Goal: Transaction & Acquisition: Purchase product/service

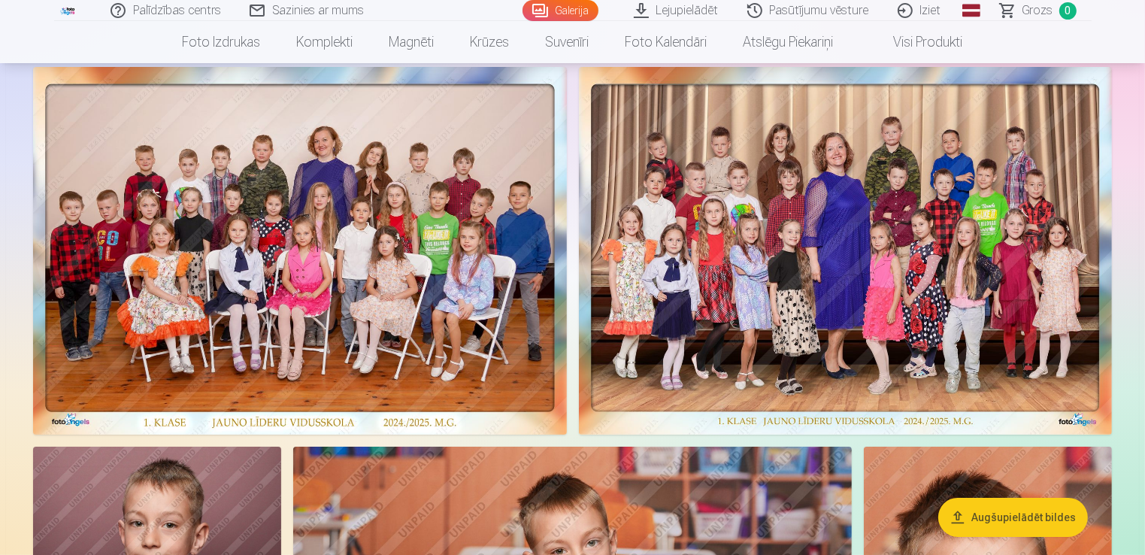
scroll to position [99, 0]
click at [381, 205] on img at bounding box center [300, 250] width 534 height 368
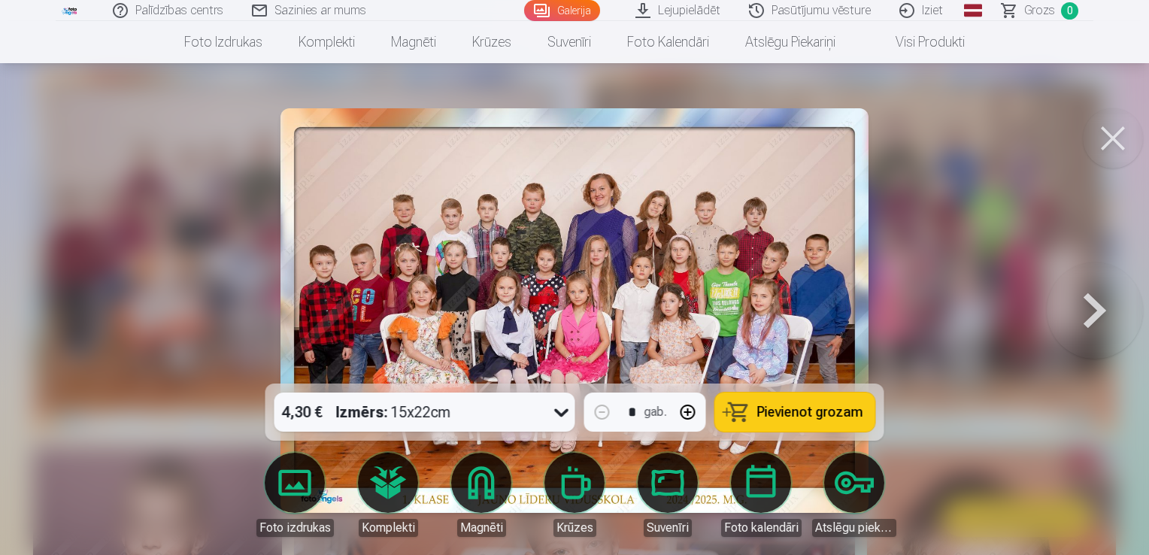
click at [1111, 167] on button at bounding box center [1113, 138] width 60 height 60
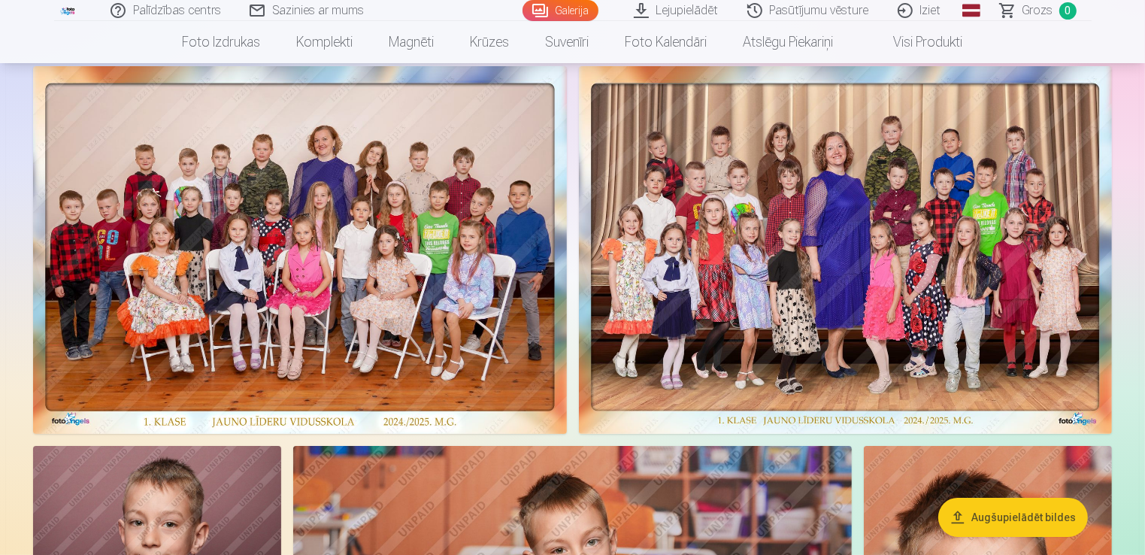
click at [949, 209] on img at bounding box center [846, 250] width 534 height 368
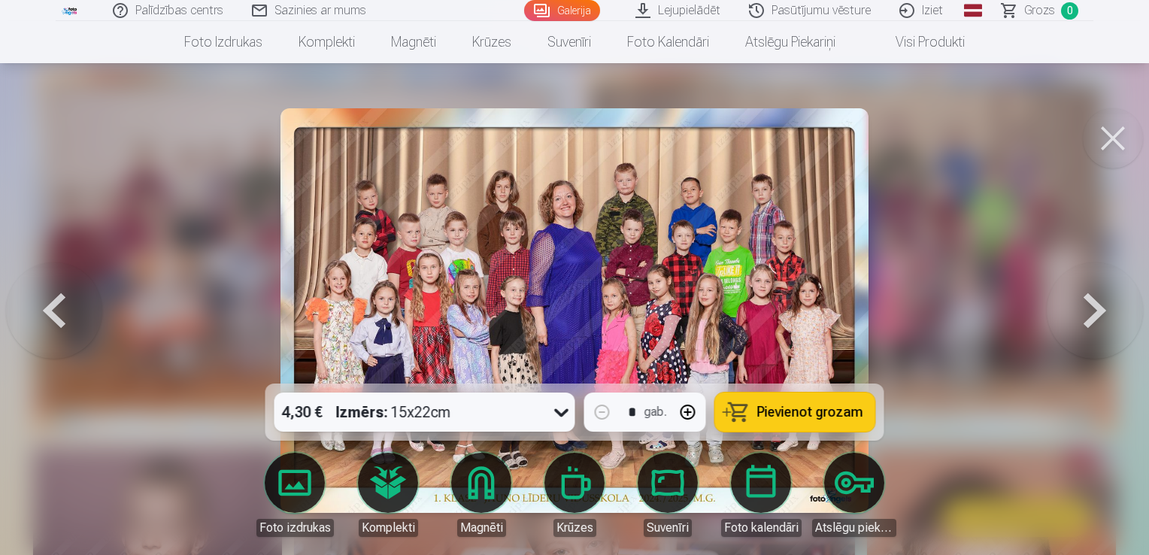
click at [1112, 147] on button at bounding box center [1113, 138] width 60 height 60
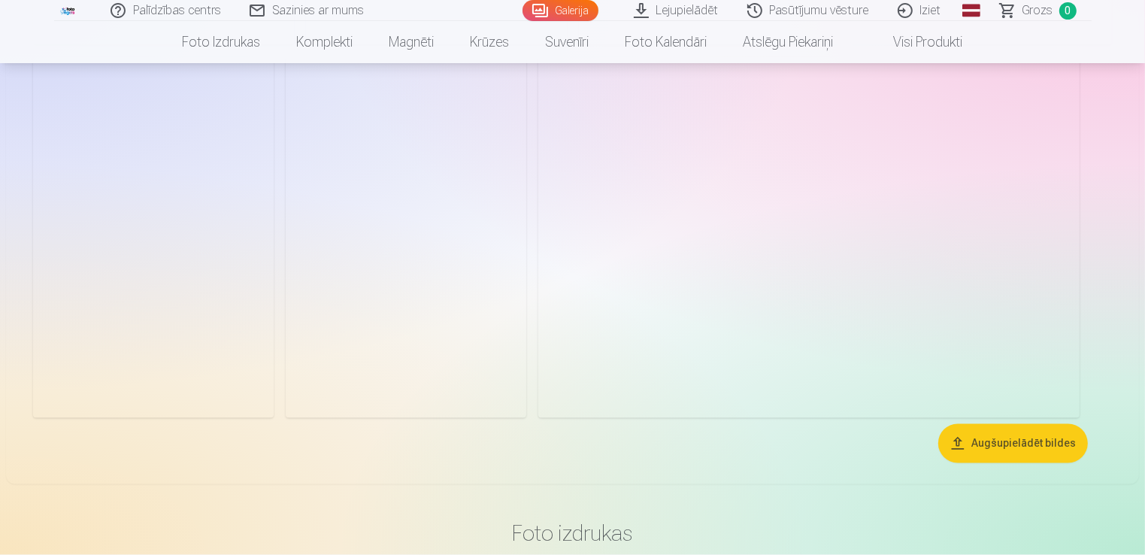
scroll to position [2847, 0]
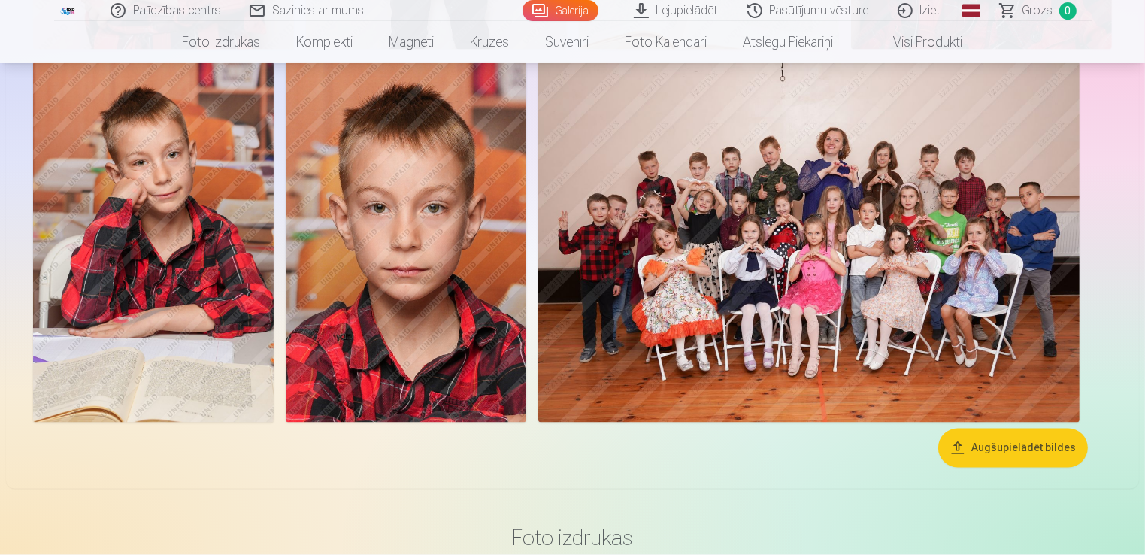
click at [980, 258] on img at bounding box center [809, 242] width 542 height 361
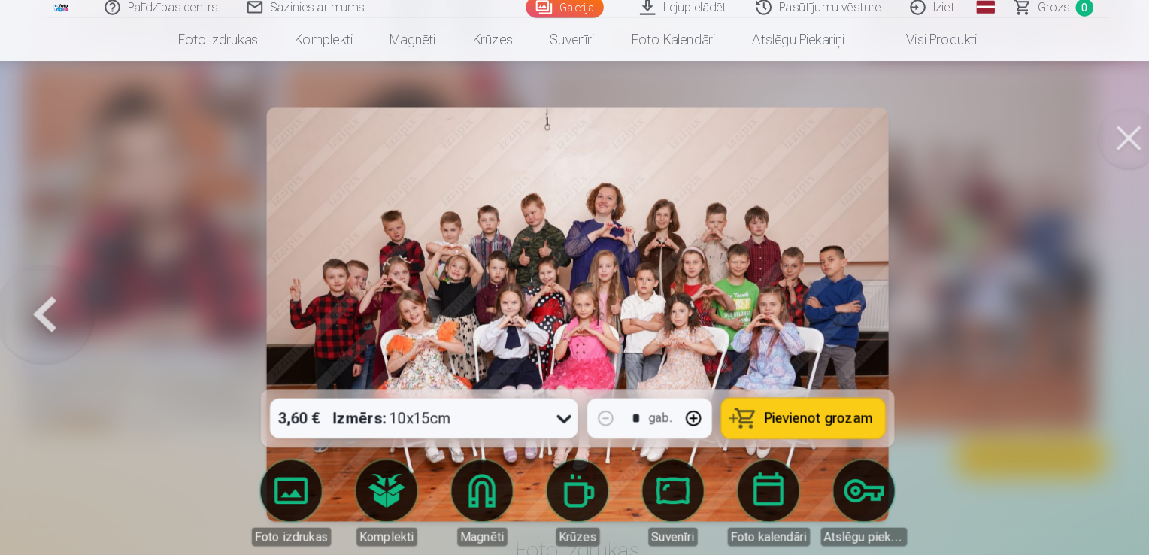
scroll to position [2855, 0]
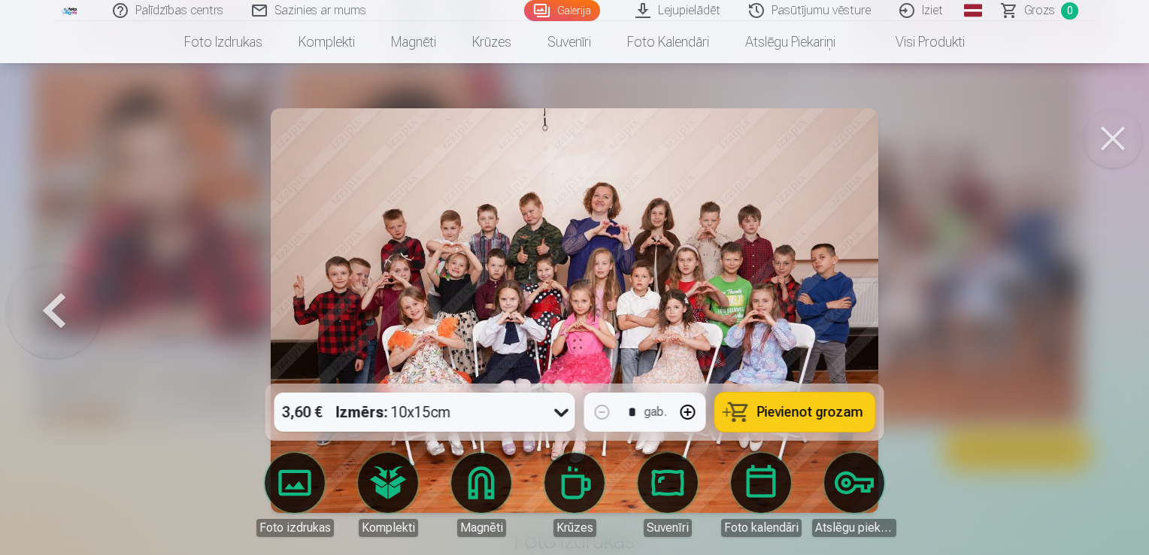
click at [1098, 120] on button at bounding box center [1113, 138] width 60 height 60
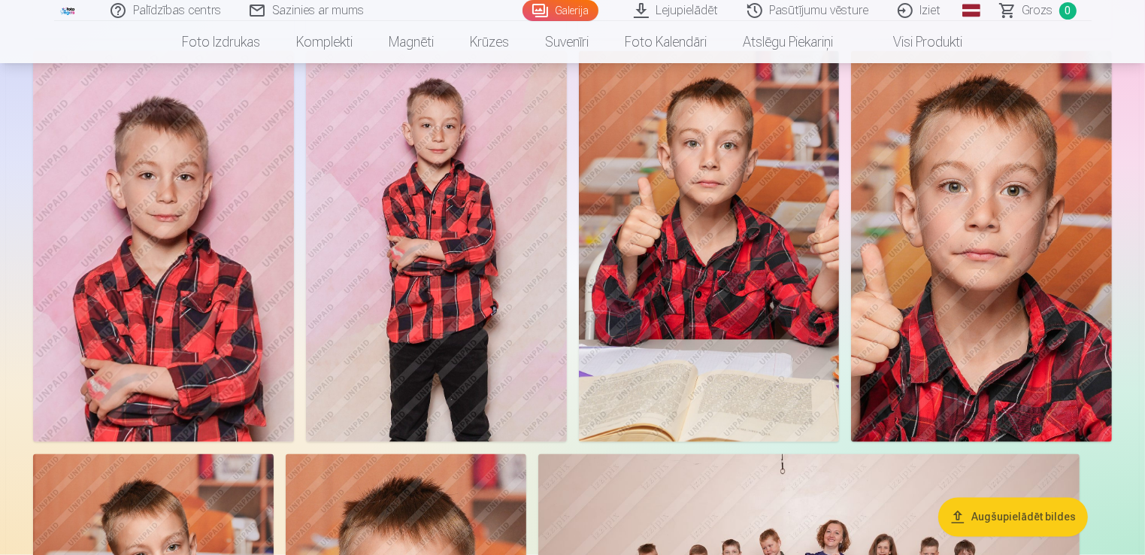
scroll to position [2454, 0]
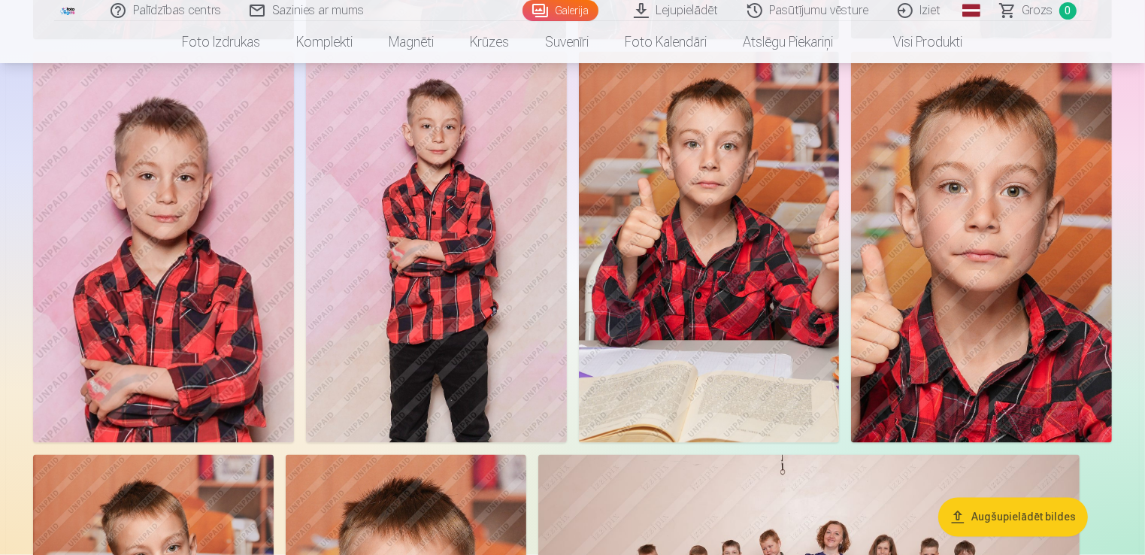
click at [463, 265] on img at bounding box center [436, 247] width 261 height 391
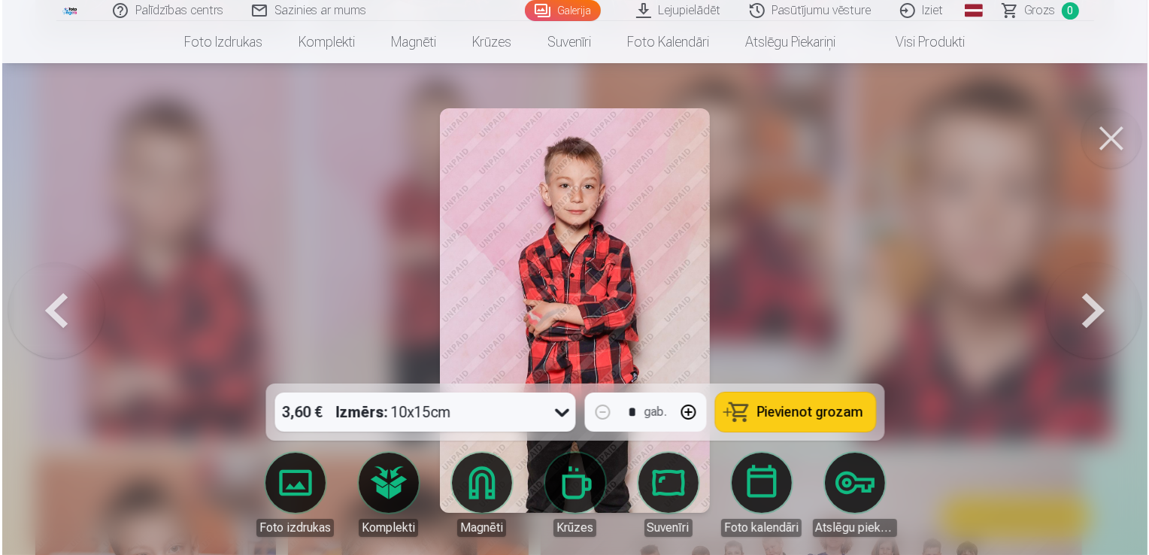
scroll to position [2460, 0]
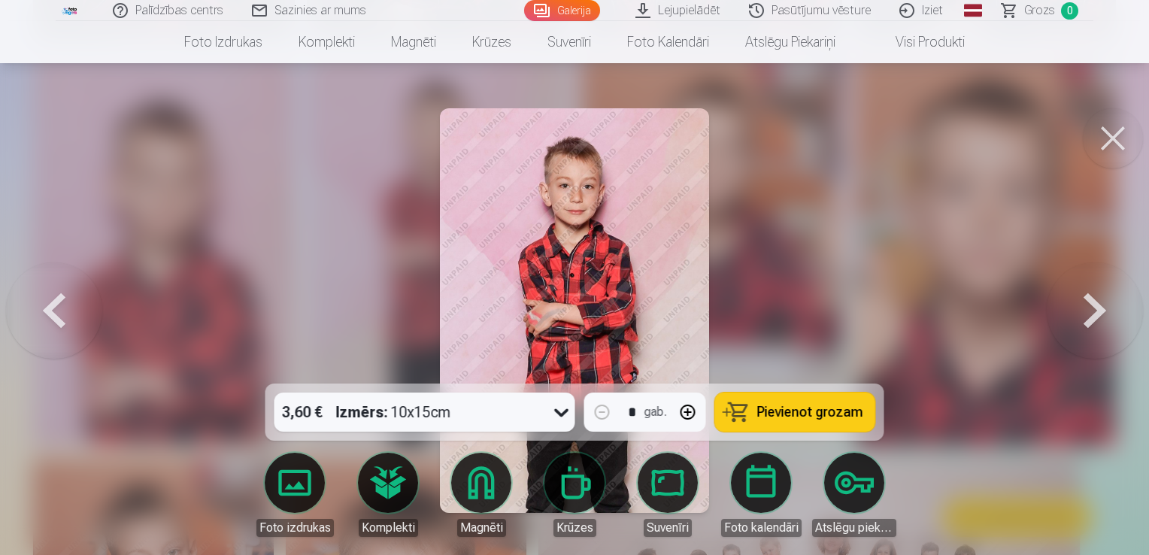
click at [1104, 133] on button at bounding box center [1113, 138] width 60 height 60
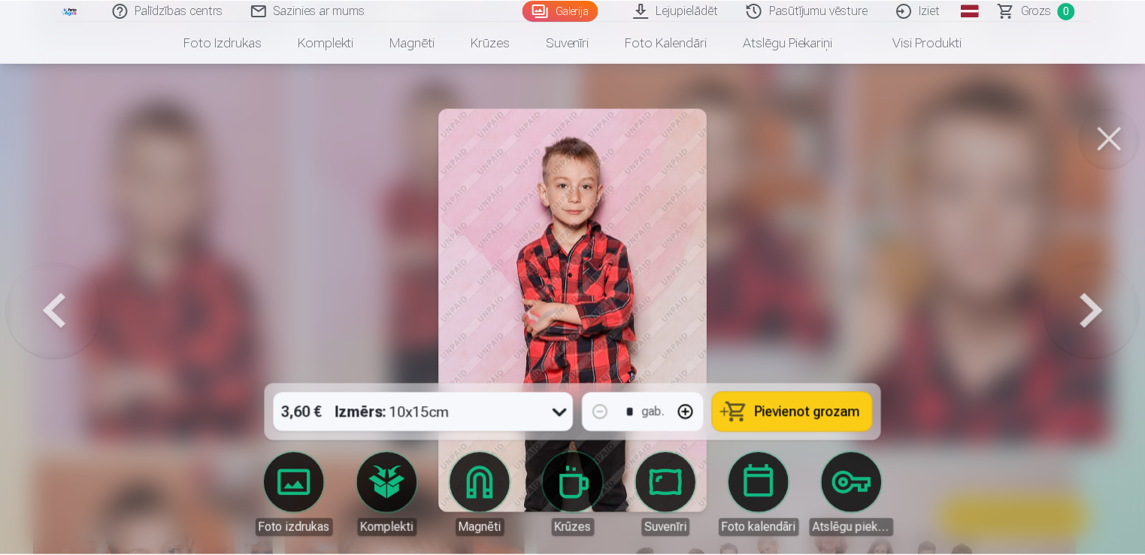
scroll to position [2454, 0]
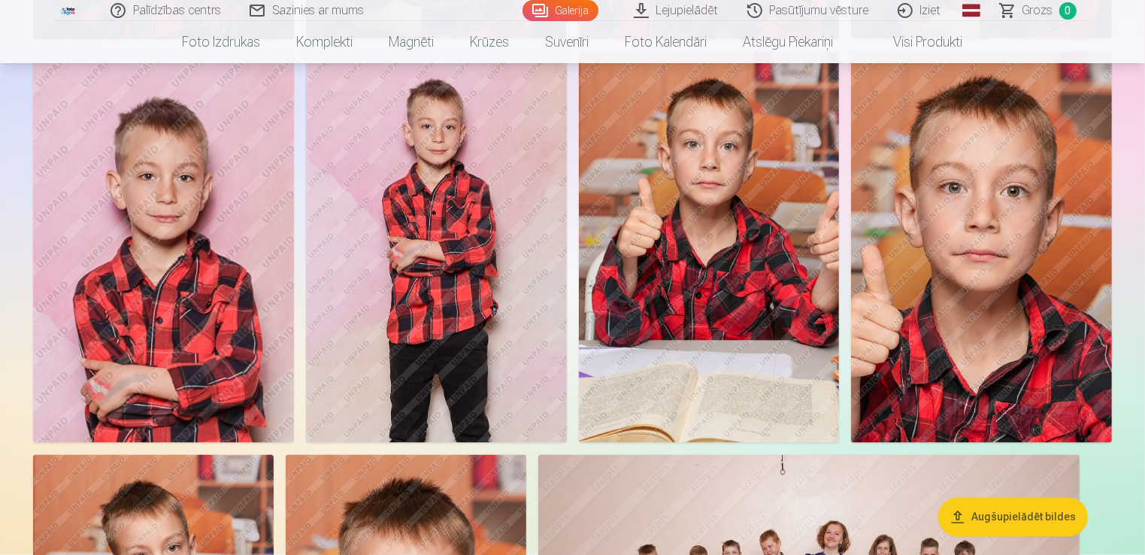
click at [111, 313] on img at bounding box center [163, 247] width 261 height 391
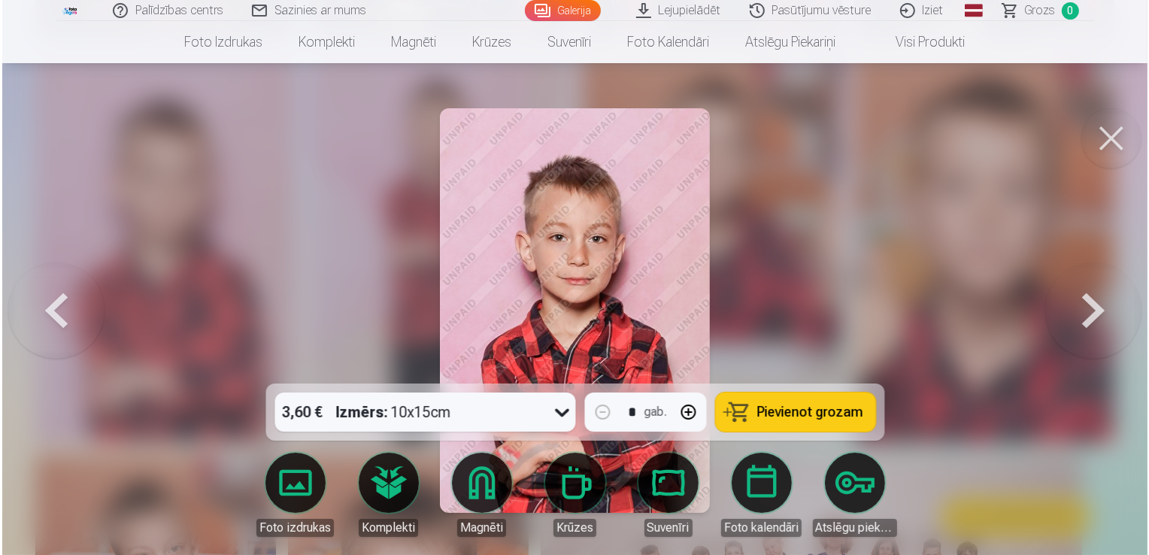
scroll to position [2460, 0]
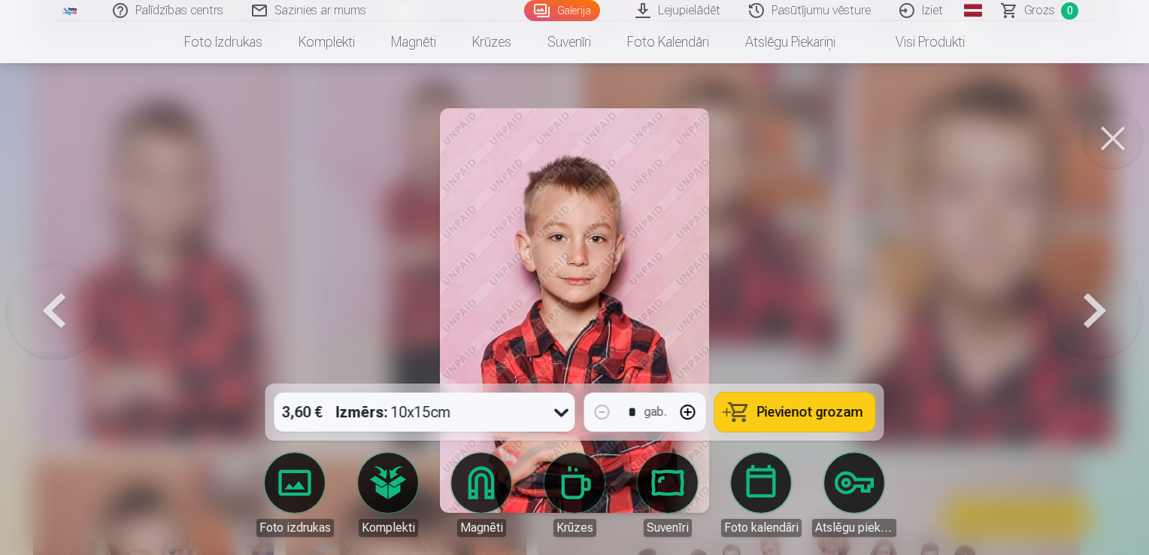
click at [1096, 141] on button at bounding box center [1113, 138] width 60 height 60
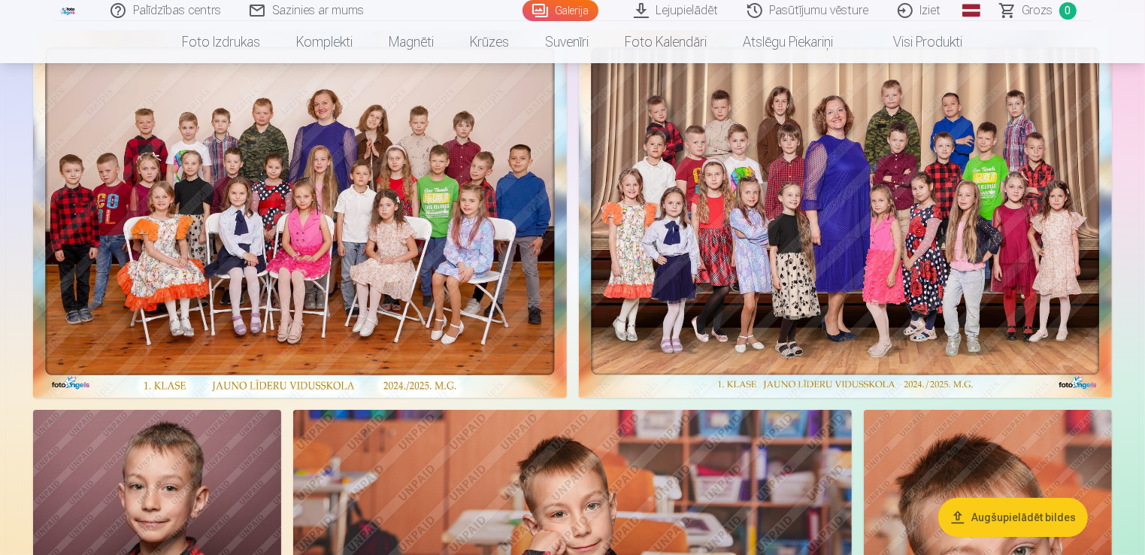
scroll to position [135, 0]
click at [711, 153] on img at bounding box center [846, 215] width 534 height 368
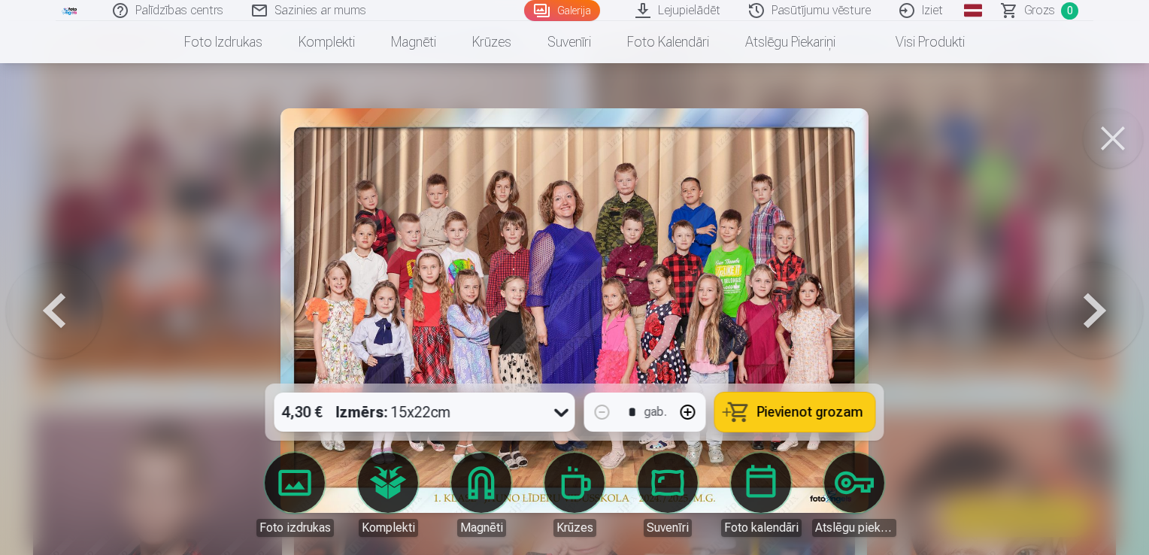
click at [157, 434] on div at bounding box center [574, 277] width 1149 height 555
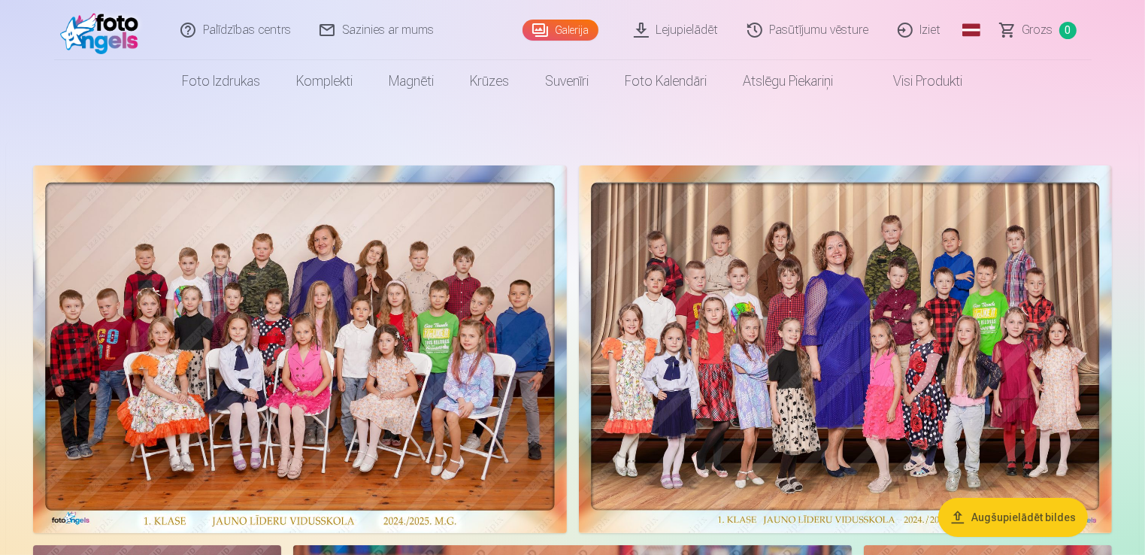
click at [893, 296] on img at bounding box center [846, 349] width 534 height 368
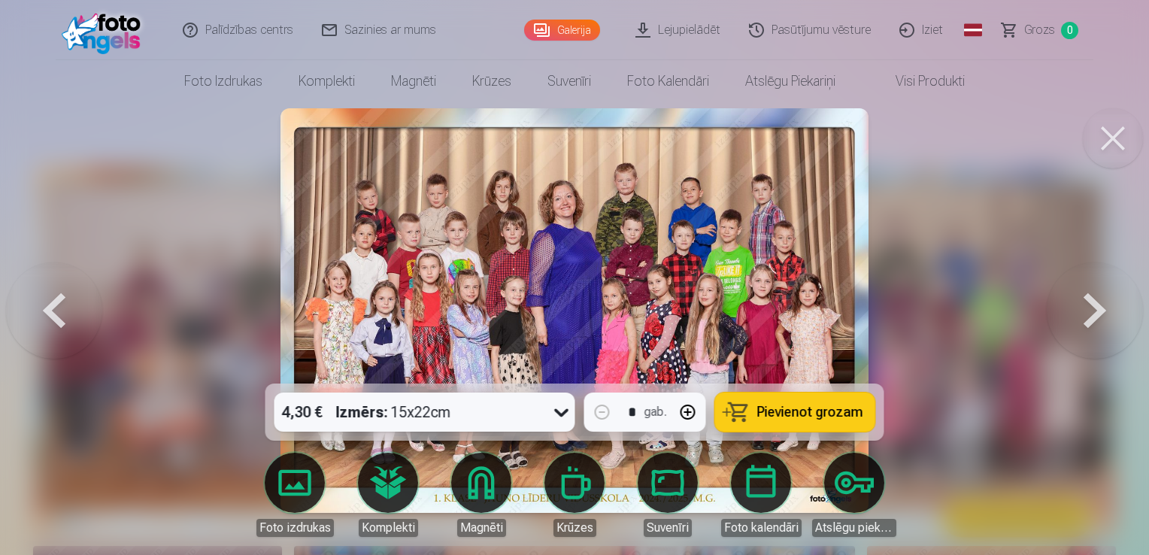
click at [821, 422] on button "Pievienot grozam" at bounding box center [795, 412] width 160 height 39
click at [1111, 129] on button at bounding box center [1113, 138] width 60 height 60
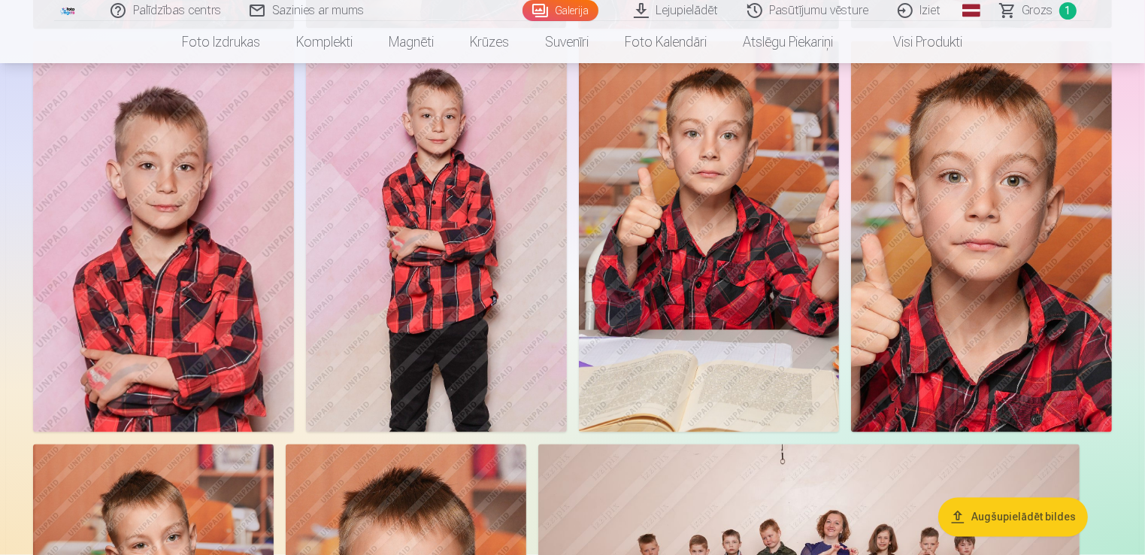
scroll to position [2457, 0]
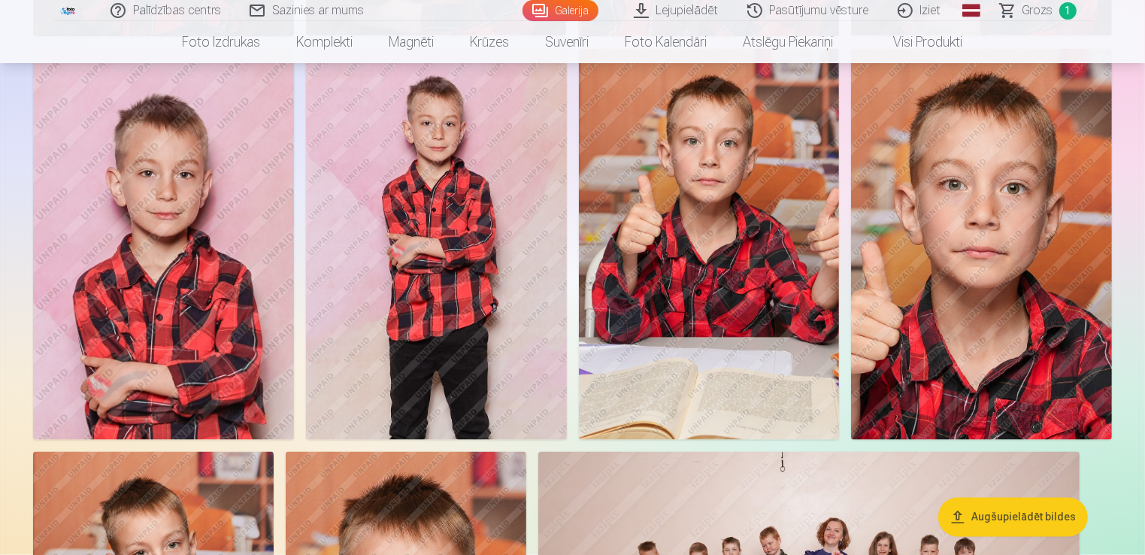
click at [419, 289] on img at bounding box center [436, 244] width 261 height 391
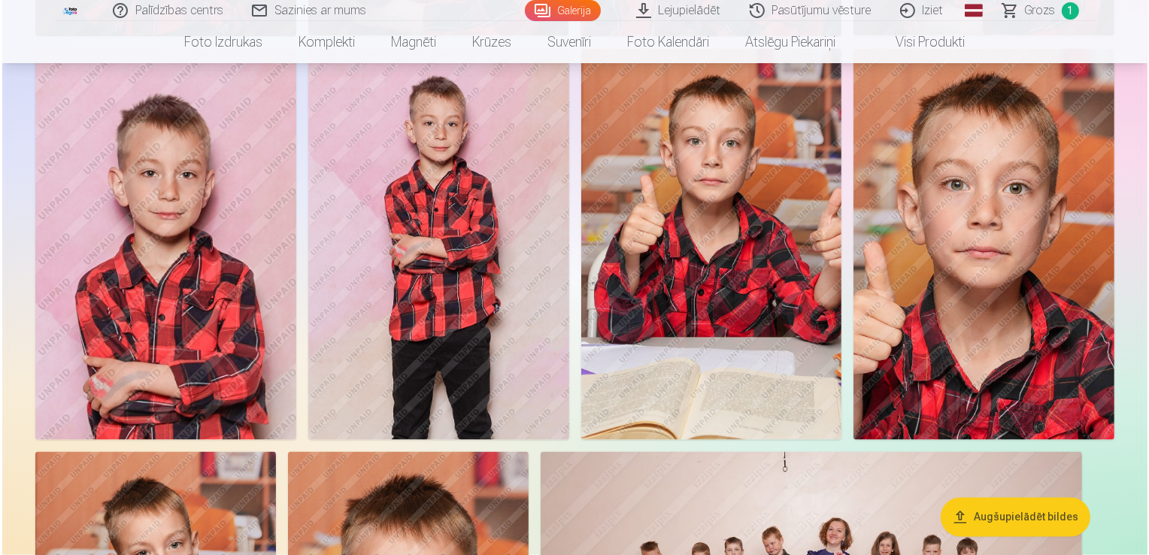
scroll to position [2463, 0]
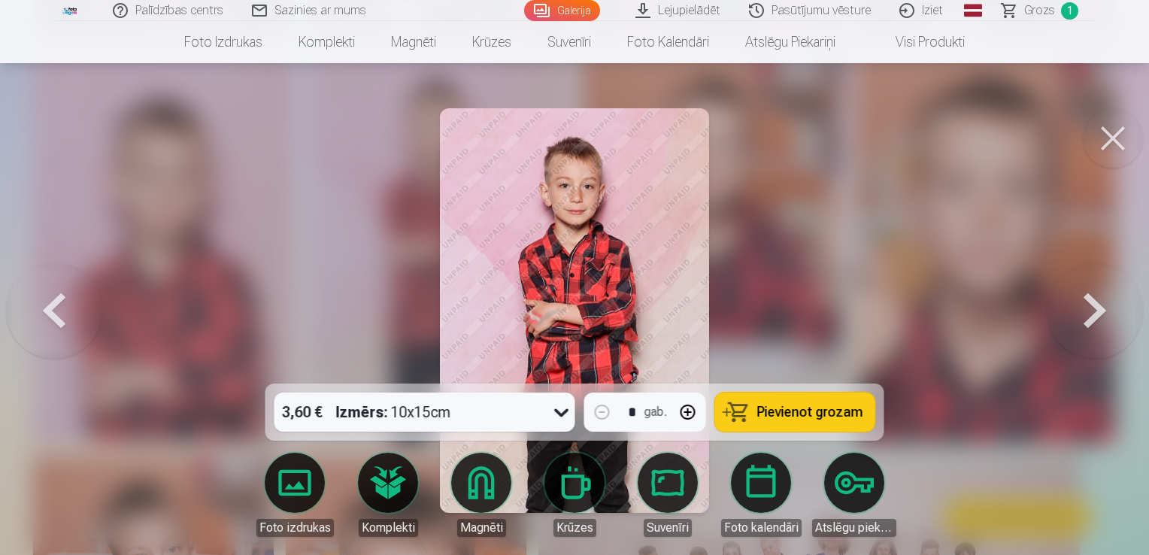
click at [837, 399] on button "Pievienot grozam" at bounding box center [795, 412] width 160 height 39
click at [1127, 142] on button at bounding box center [1113, 138] width 60 height 60
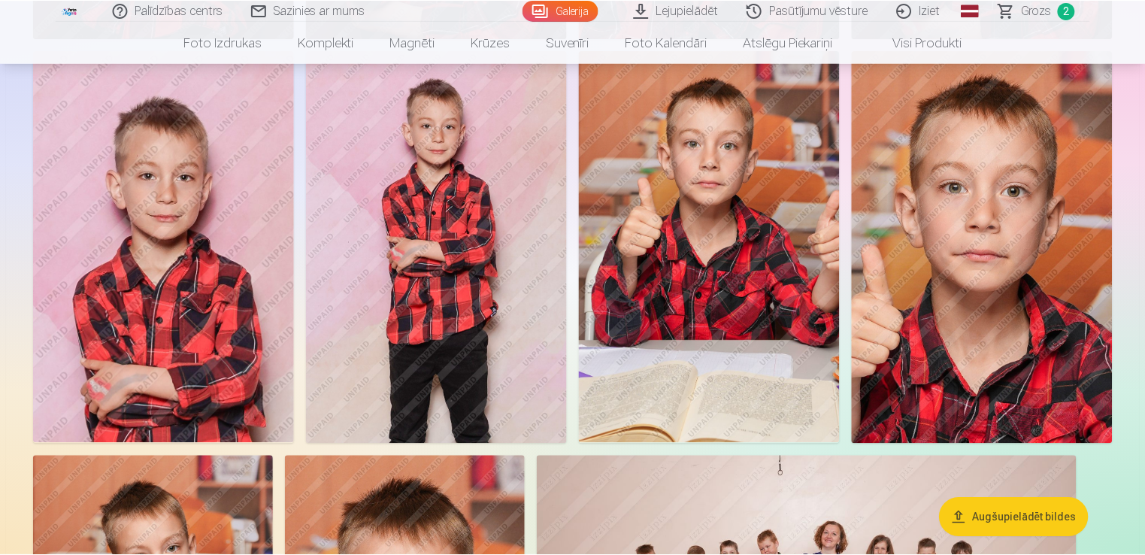
scroll to position [2457, 0]
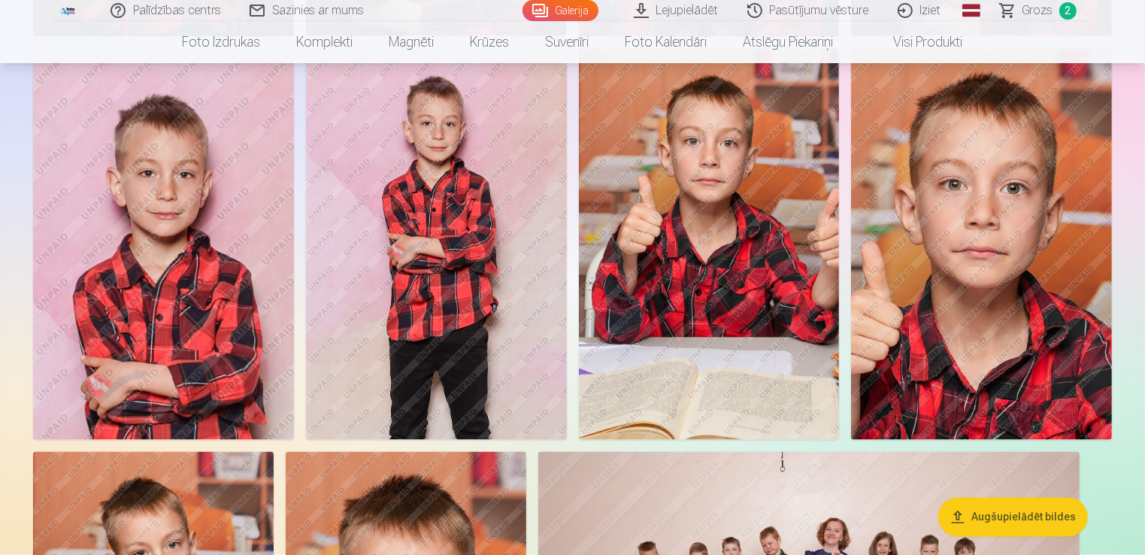
click at [232, 256] on img at bounding box center [163, 244] width 261 height 391
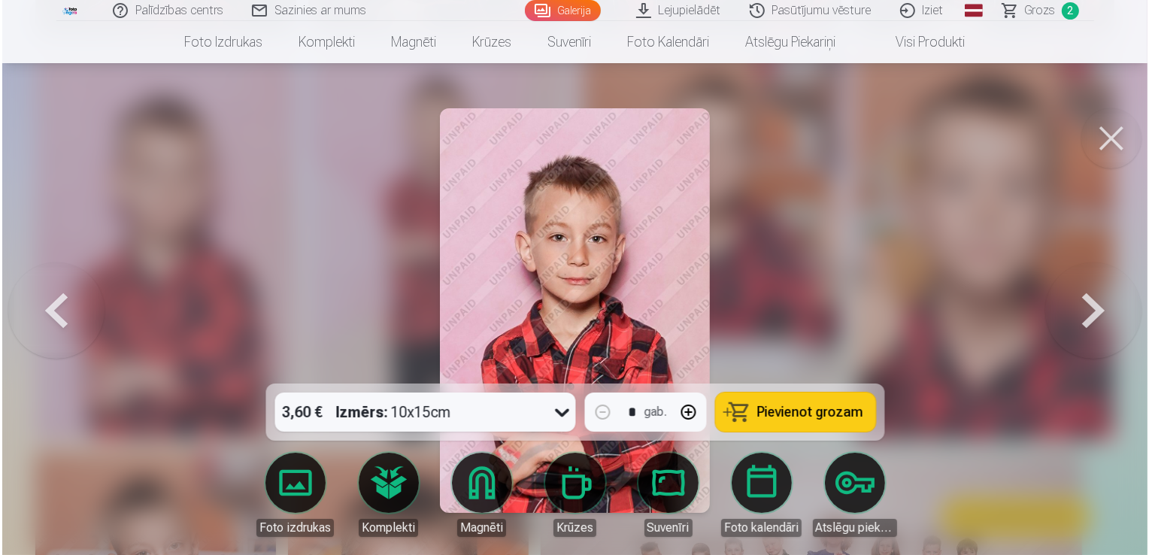
scroll to position [2463, 0]
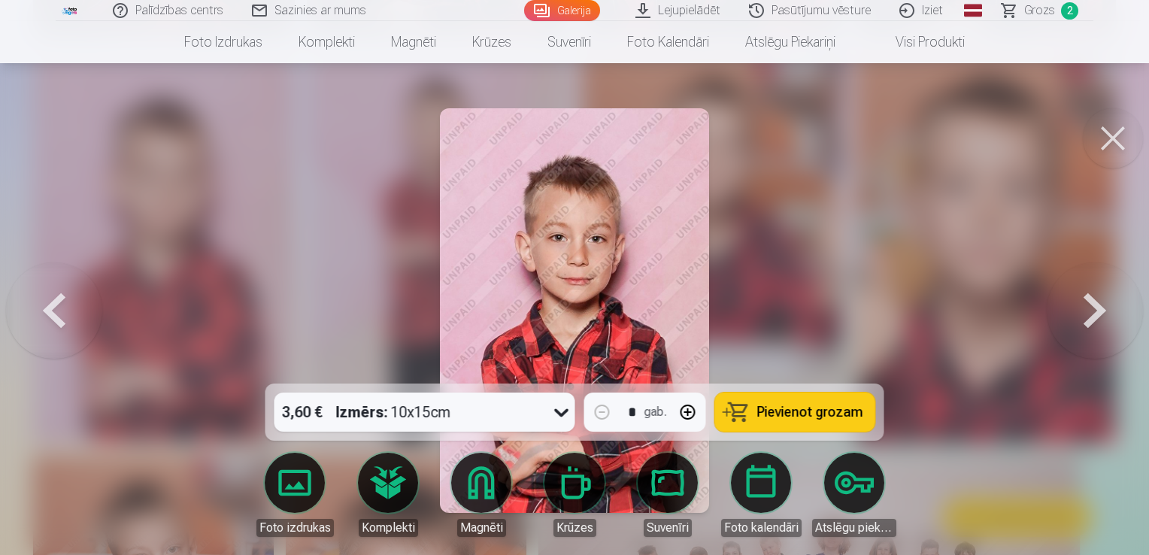
click at [808, 399] on button "Pievienot grozam" at bounding box center [795, 412] width 160 height 39
click at [1104, 140] on button at bounding box center [1113, 138] width 60 height 60
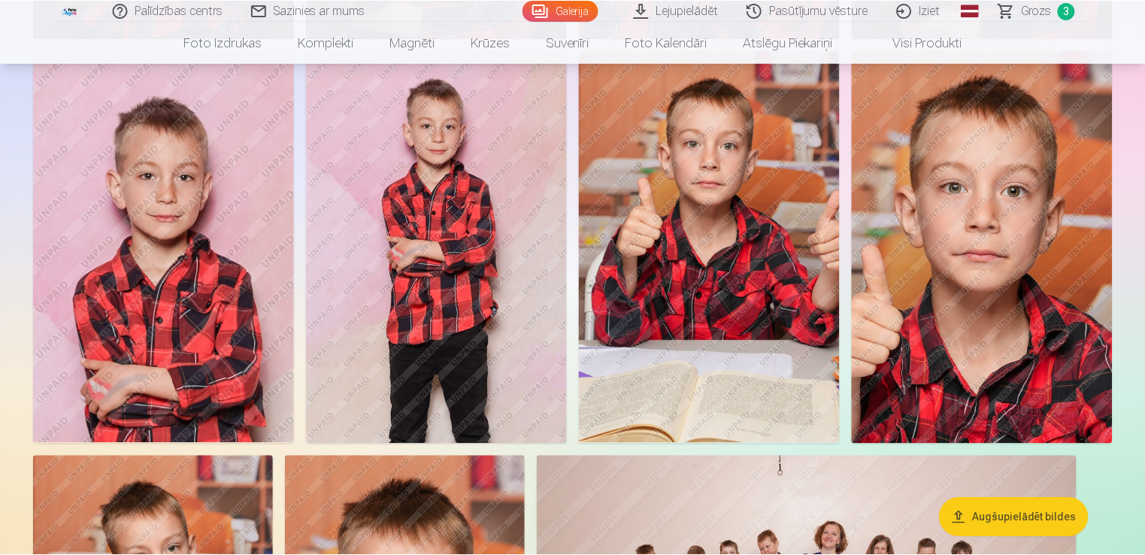
scroll to position [2457, 0]
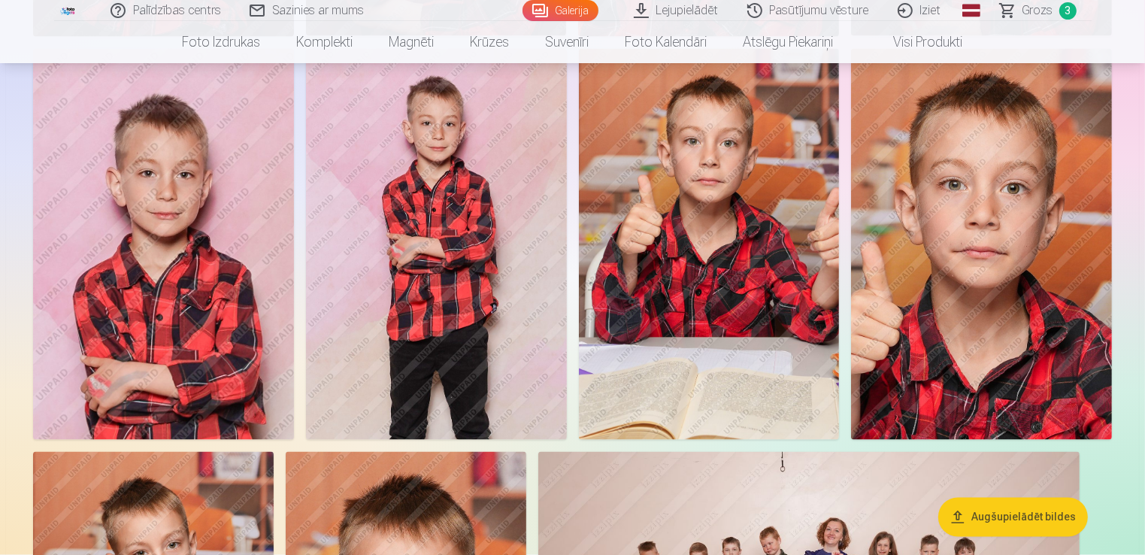
click at [1026, 17] on span "Grozs" at bounding box center [1038, 11] width 31 height 18
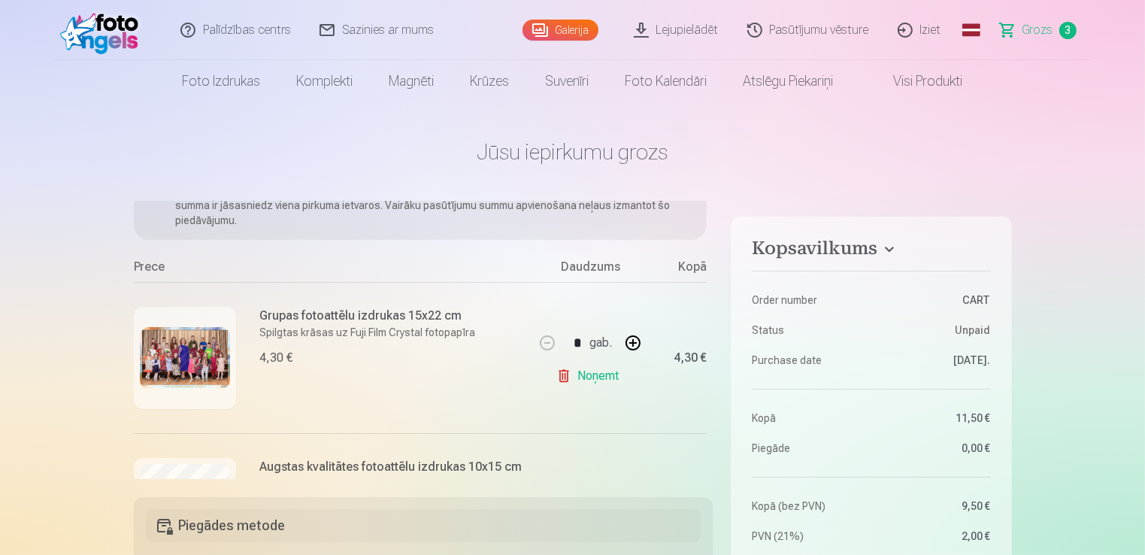
scroll to position [104, 0]
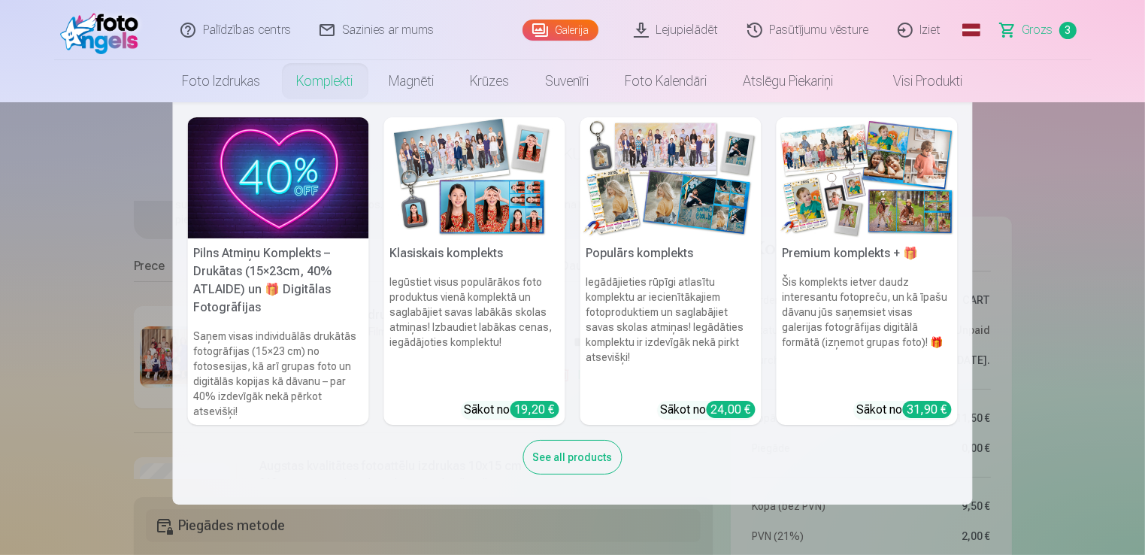
click at [308, 87] on link "Komplekti" at bounding box center [325, 81] width 93 height 42
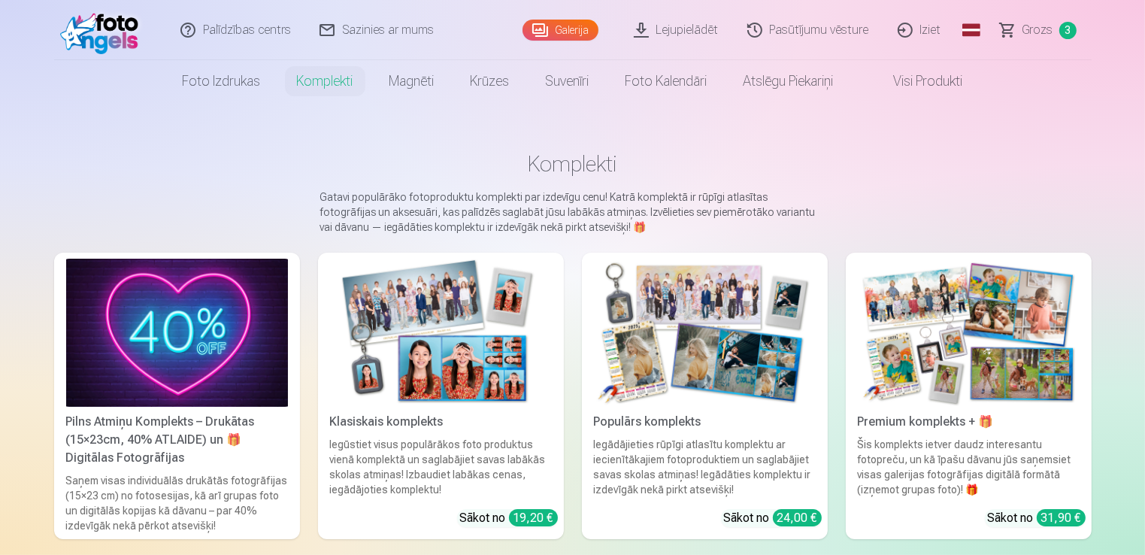
click at [675, 326] on img at bounding box center [705, 333] width 222 height 148
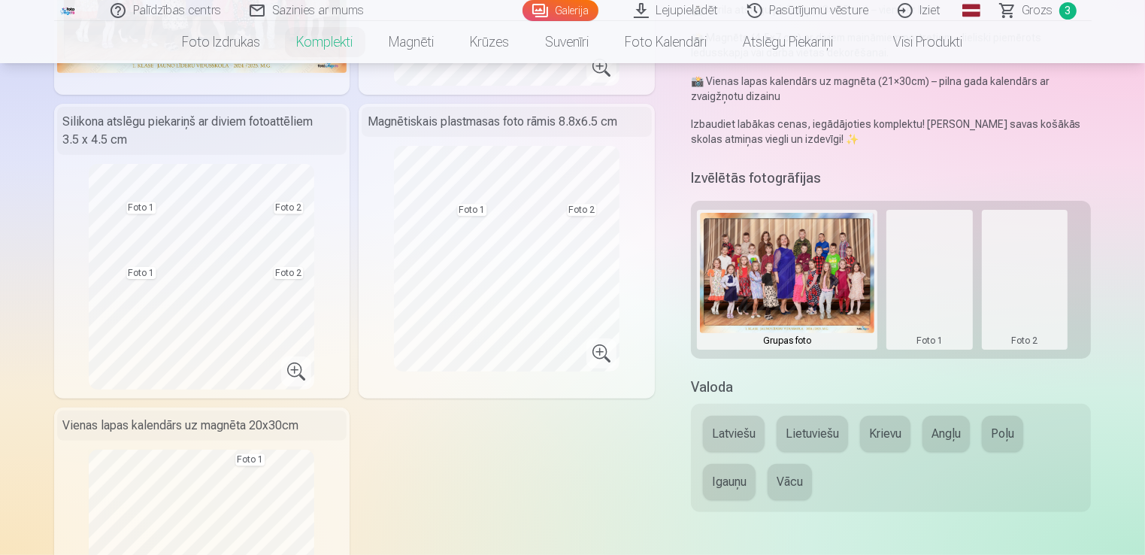
scroll to position [279, 0]
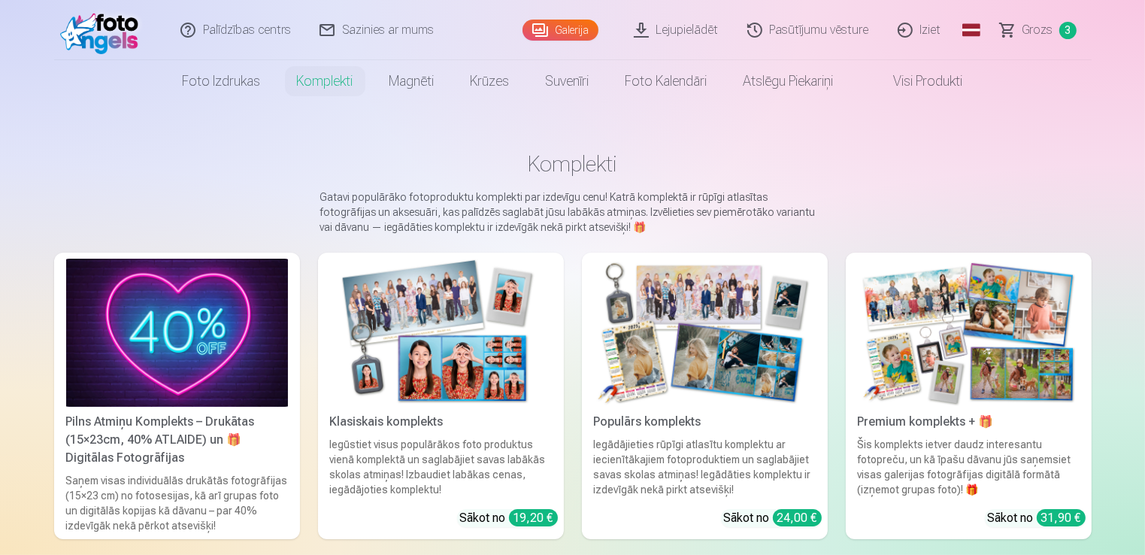
click at [1035, 26] on span "Grozs" at bounding box center [1038, 30] width 31 height 18
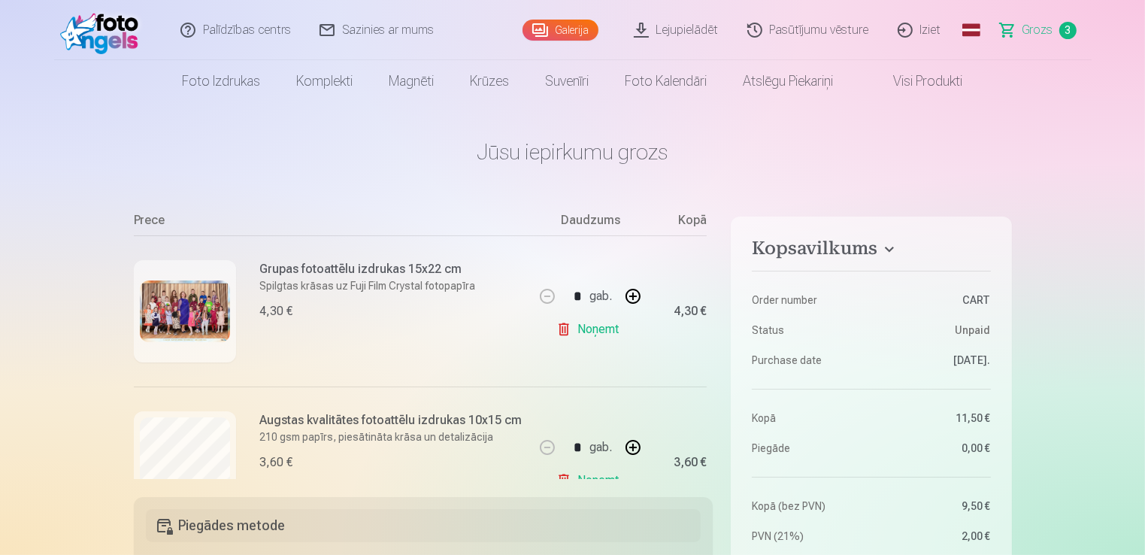
scroll to position [144, 0]
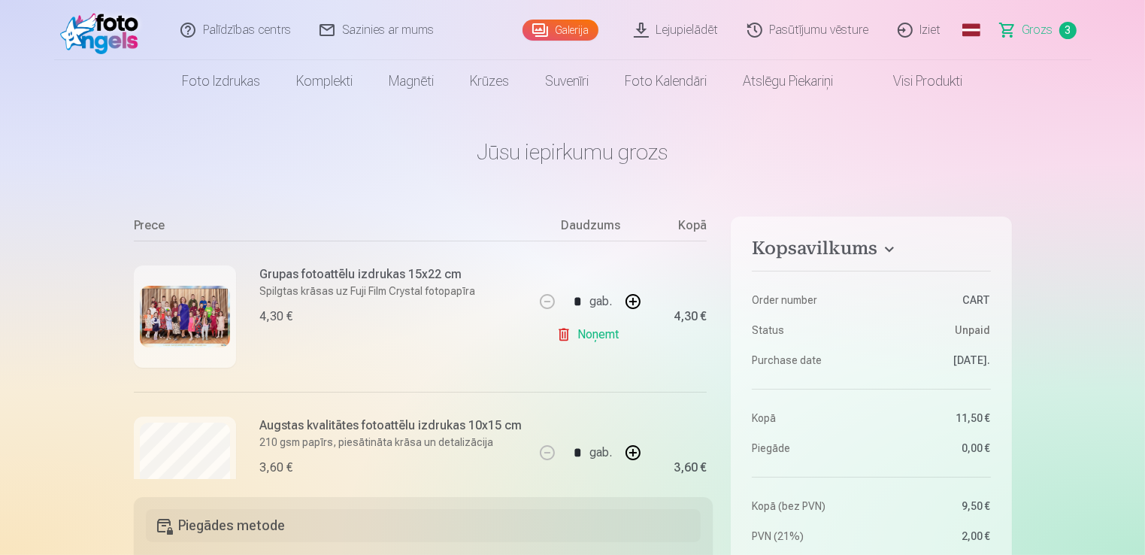
click at [433, 300] on div "Grupas fotoattēlu izdrukas 15x22 cm Spilgtas krāsas uz Fuji Film Crystal fotopa…" at bounding box center [368, 295] width 216 height 60
click at [632, 299] on button "button" at bounding box center [633, 302] width 36 height 36
type input "*"
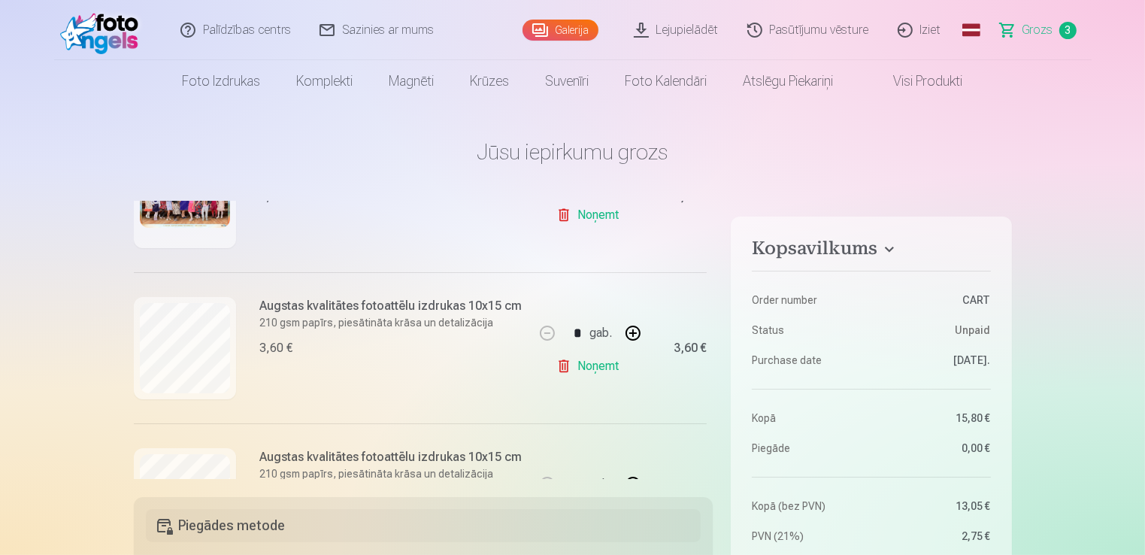
scroll to position [265, 0]
click at [632, 334] on button "button" at bounding box center [633, 332] width 36 height 36
type input "*"
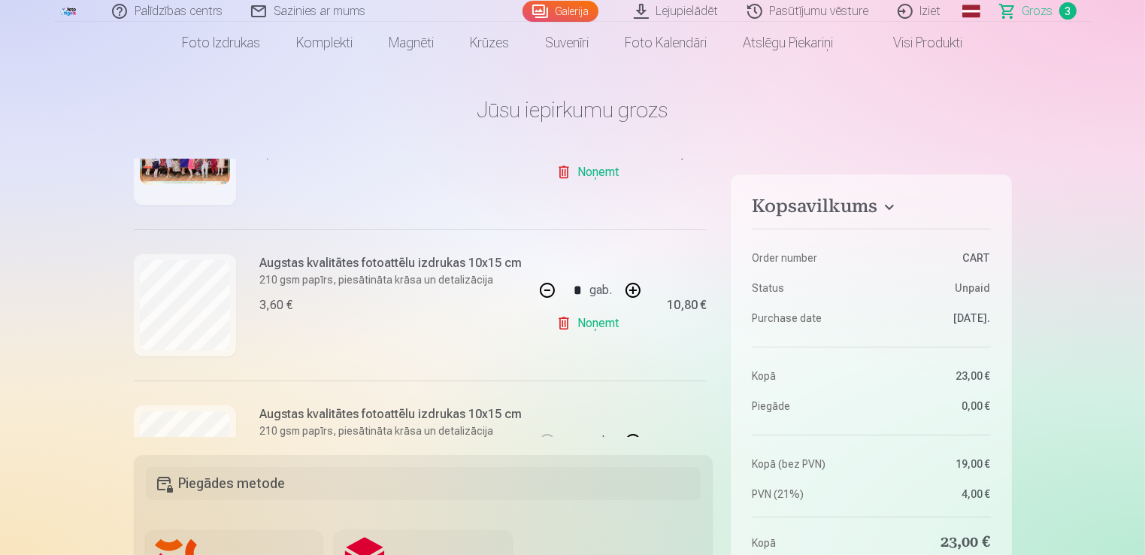
scroll to position [33, 0]
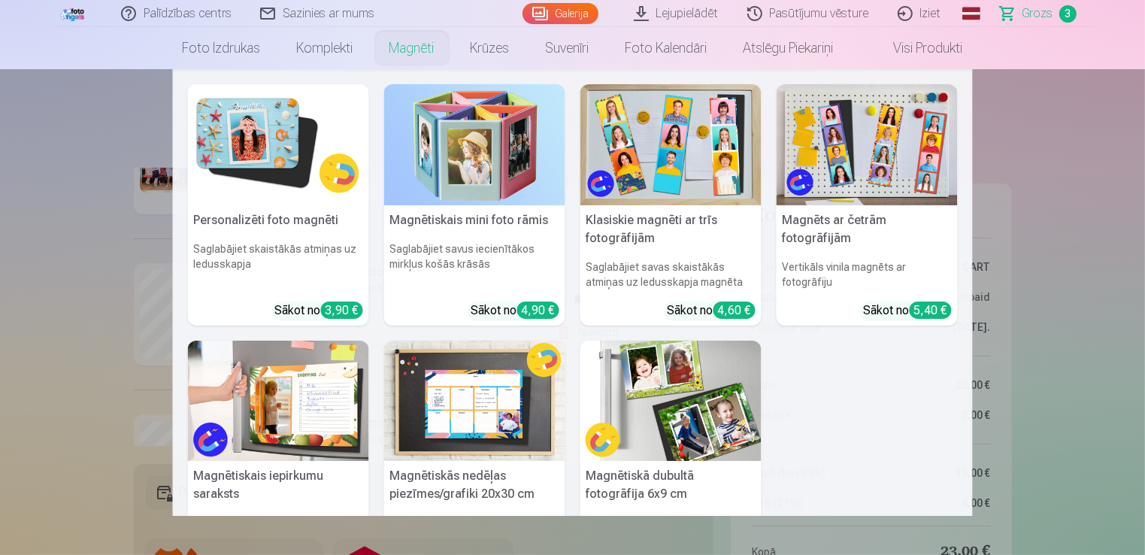
click at [395, 50] on link "Magnēti" at bounding box center [412, 48] width 81 height 42
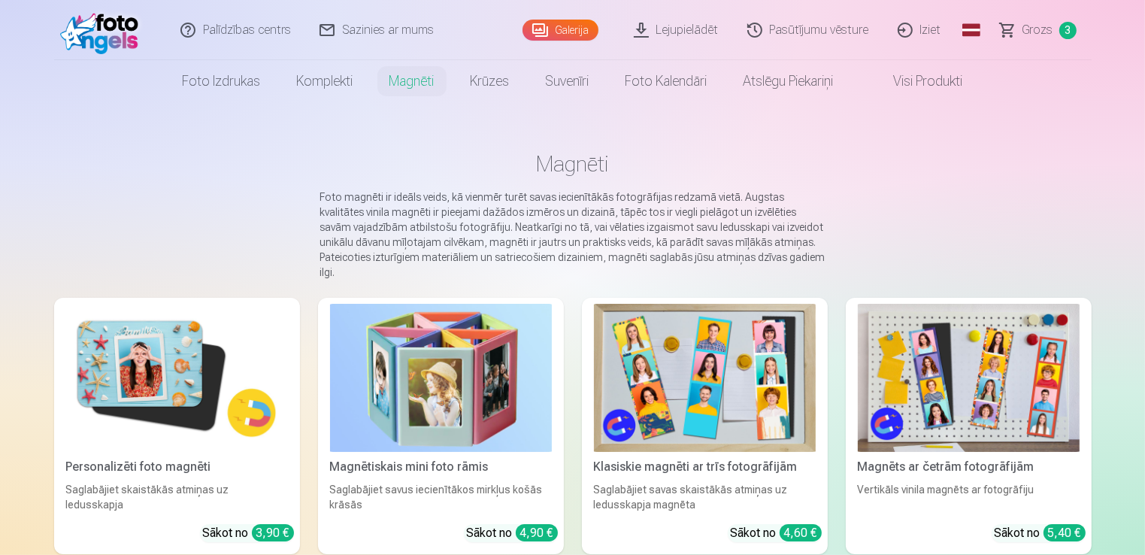
click at [731, 326] on img at bounding box center [705, 378] width 222 height 148
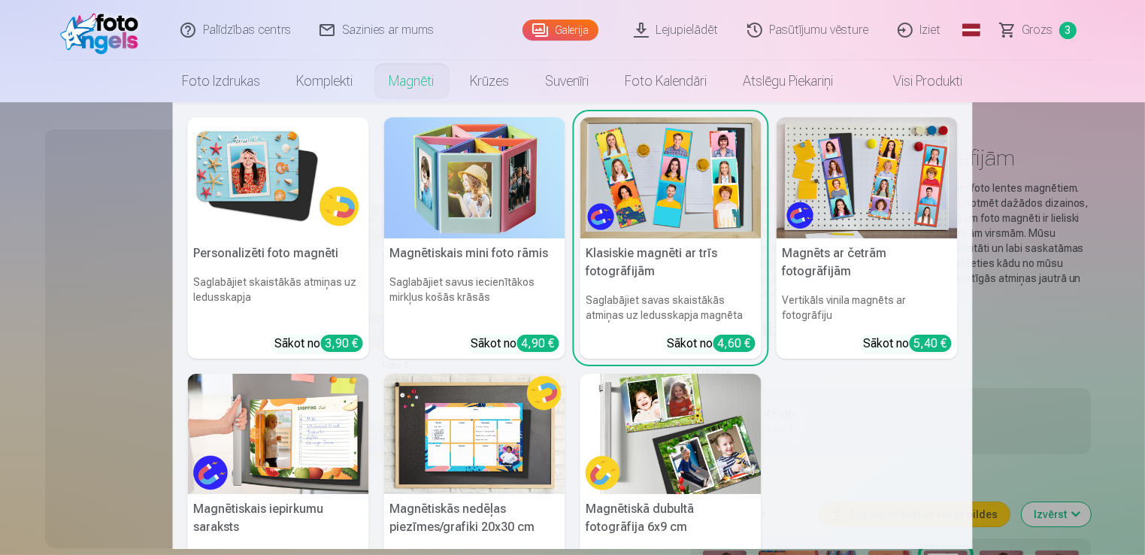
click at [397, 73] on link "Magnēti" at bounding box center [412, 81] width 81 height 42
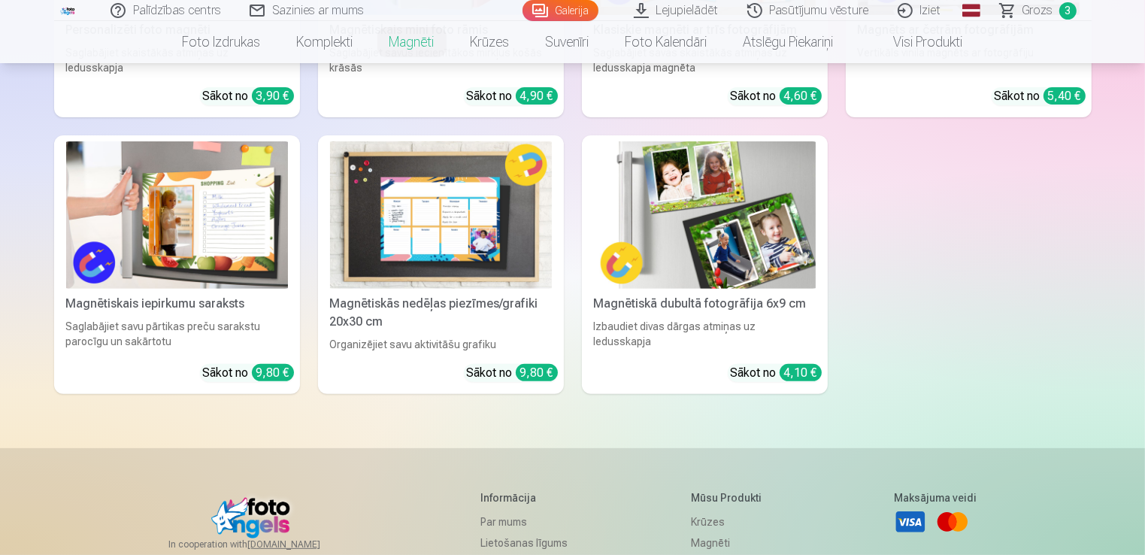
scroll to position [438, 0]
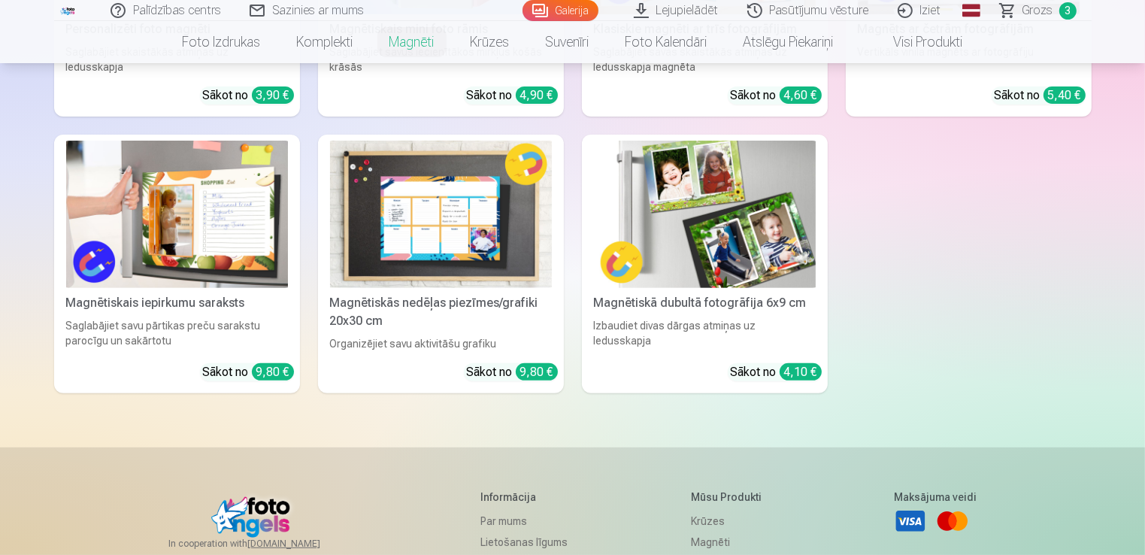
click at [725, 205] on img at bounding box center [705, 215] width 222 height 148
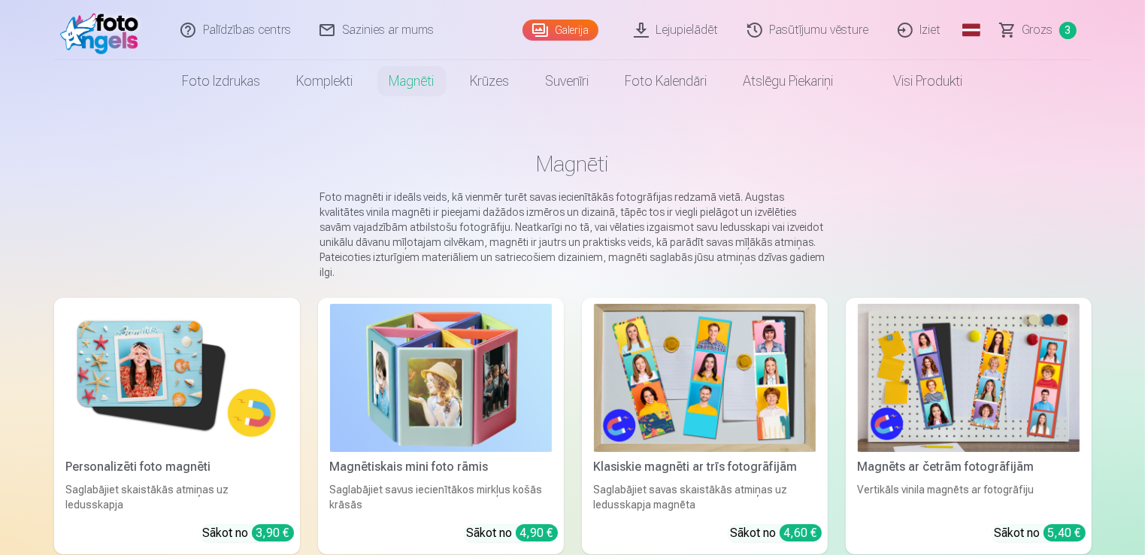
click at [1017, 38] on link "Grozs 3" at bounding box center [1039, 30] width 105 height 60
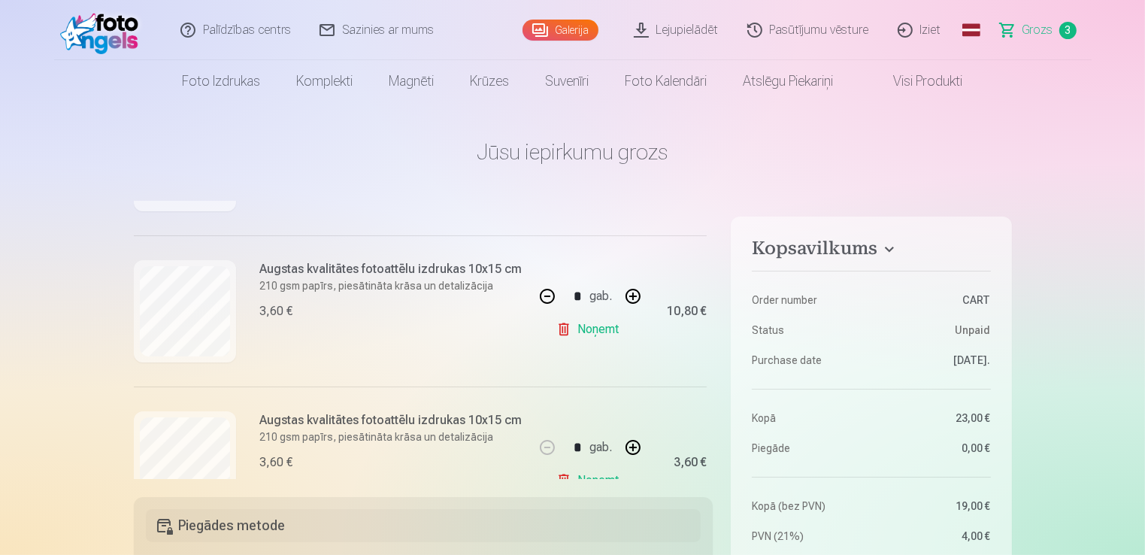
scroll to position [302, 0]
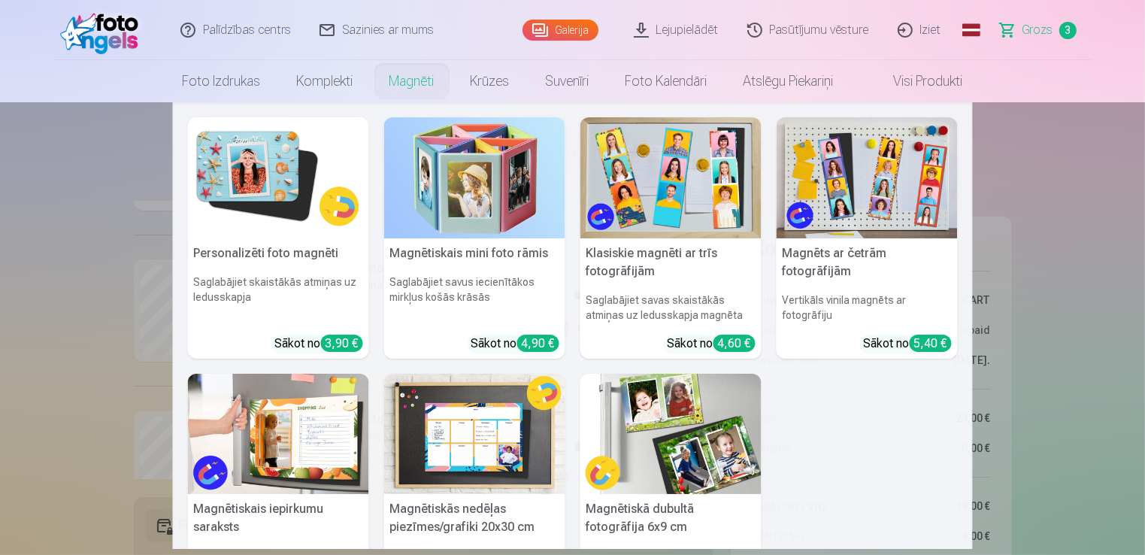
click at [393, 83] on link "Magnēti" at bounding box center [412, 81] width 81 height 42
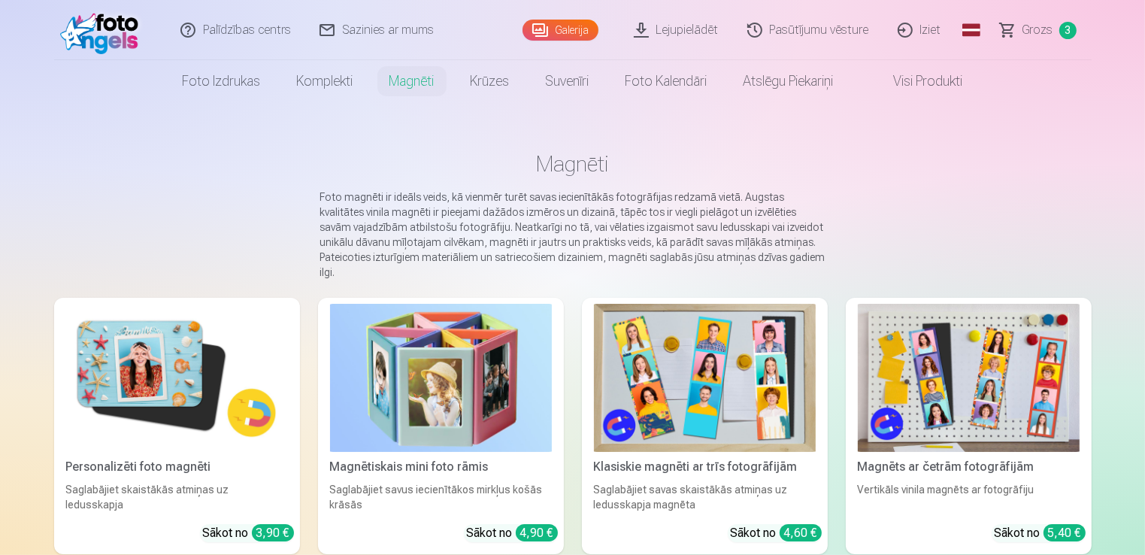
click at [184, 375] on img at bounding box center [177, 378] width 222 height 148
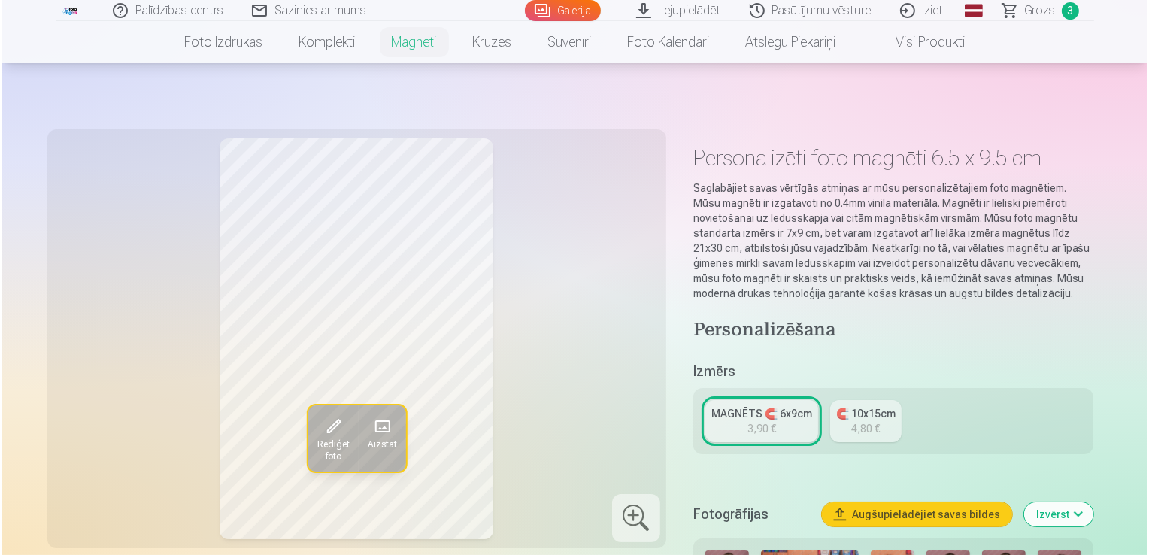
scroll to position [187, 0]
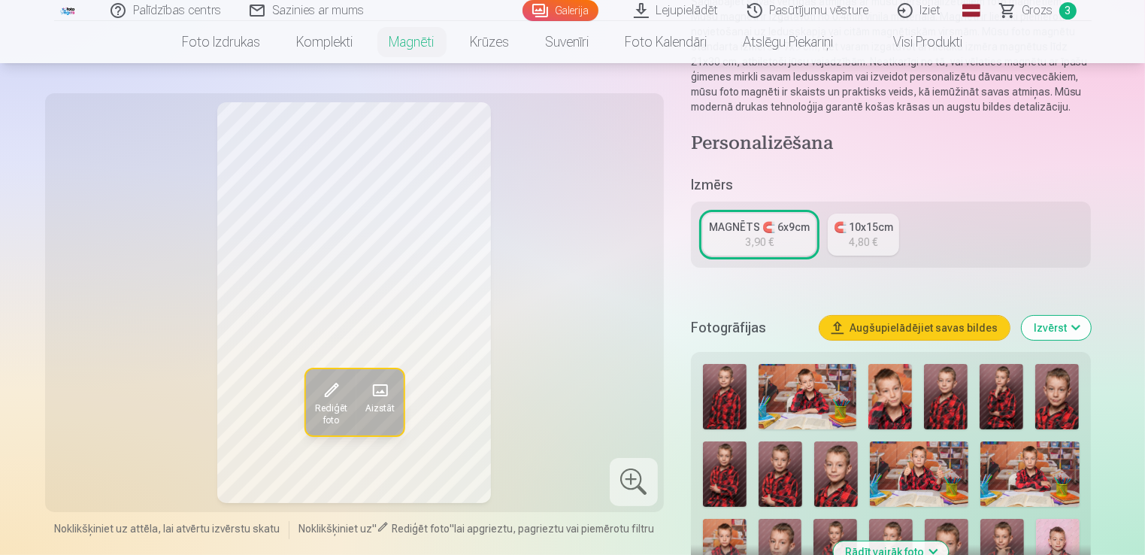
click at [383, 386] on span at bounding box center [380, 391] width 24 height 24
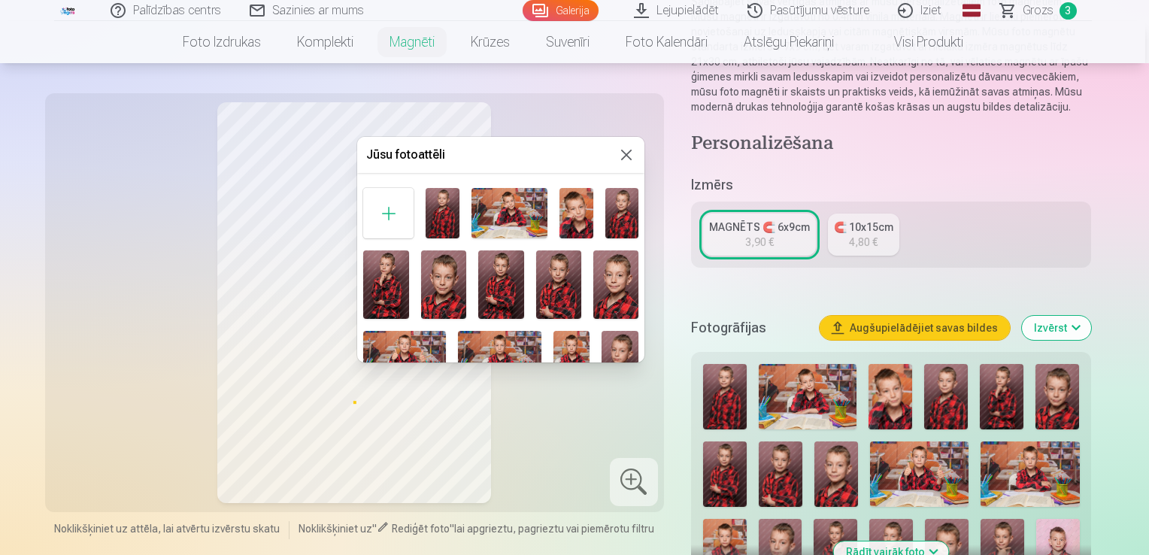
scroll to position [152, 0]
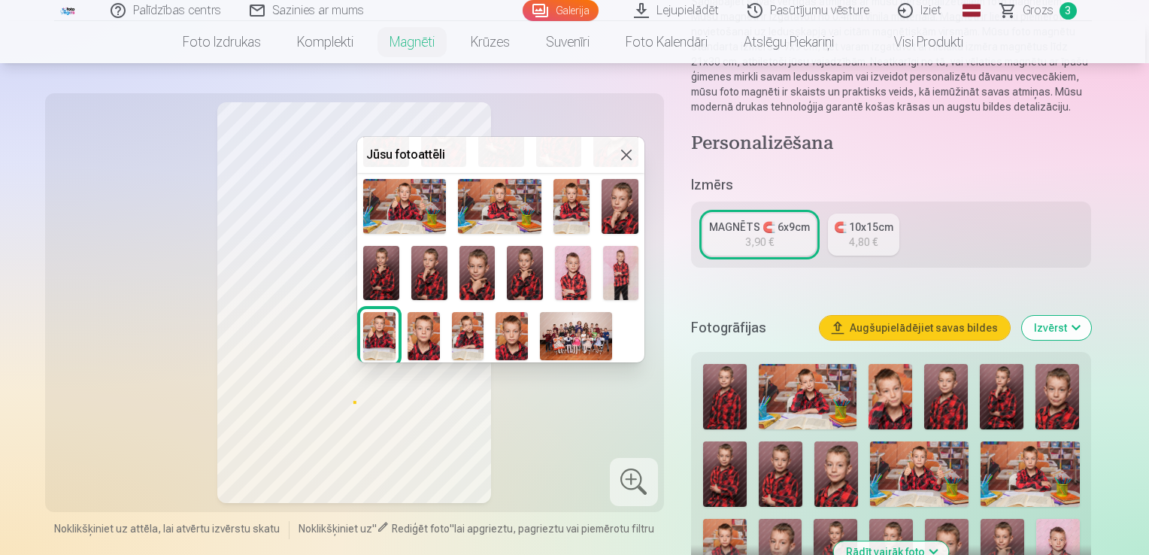
click at [614, 274] on img at bounding box center [621, 273] width 36 height 54
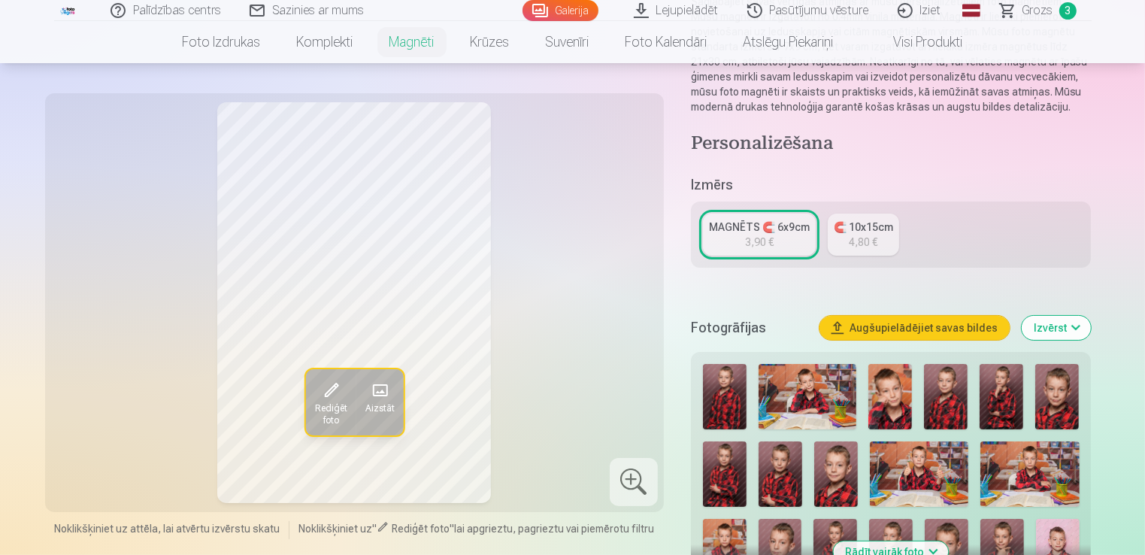
click at [385, 395] on span at bounding box center [380, 391] width 24 height 24
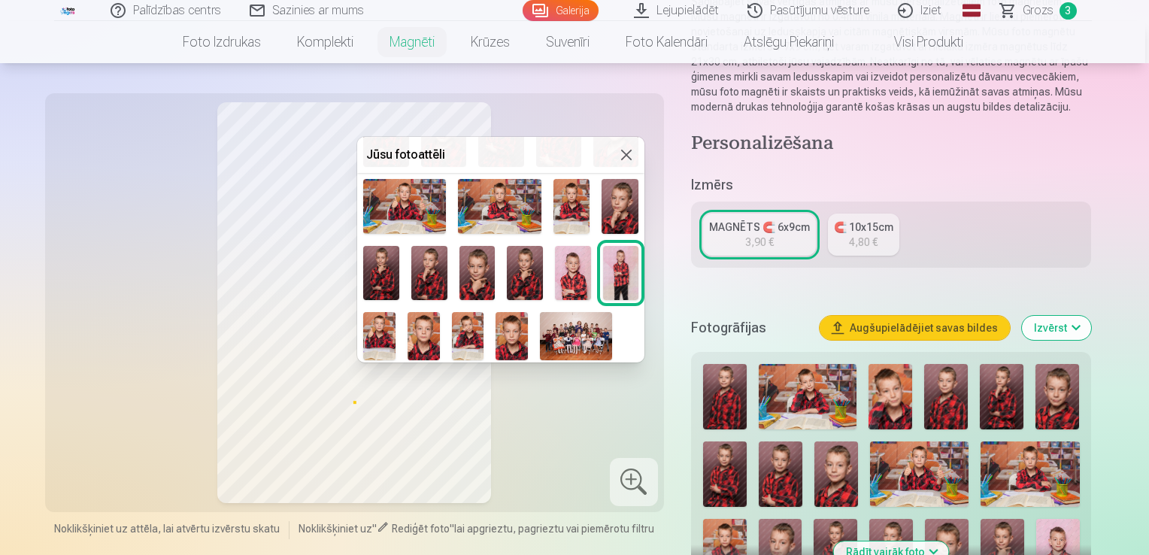
click at [560, 250] on img at bounding box center [573, 273] width 36 height 54
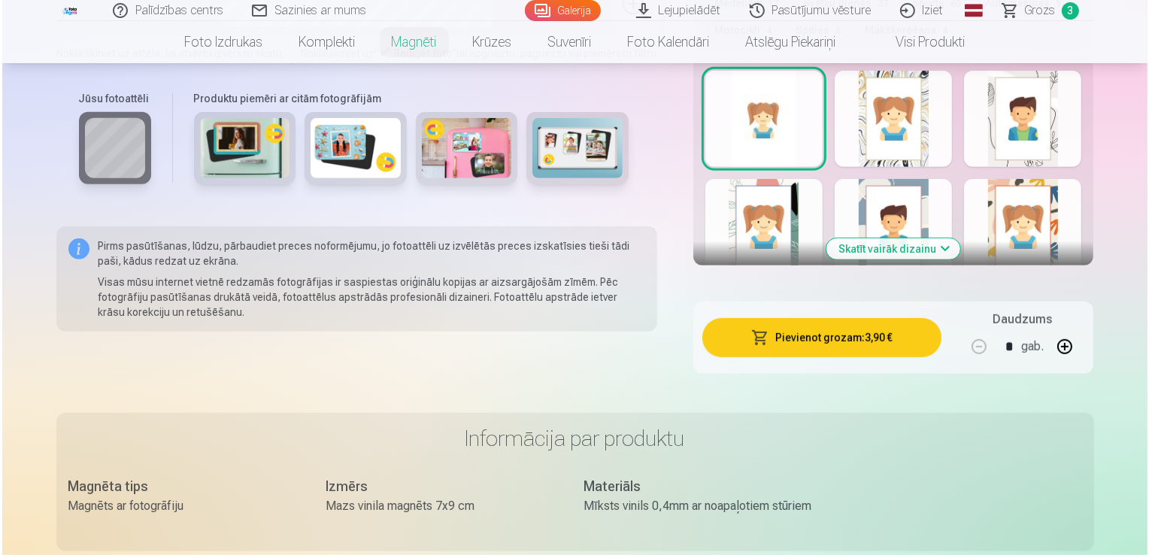
scroll to position [893, 0]
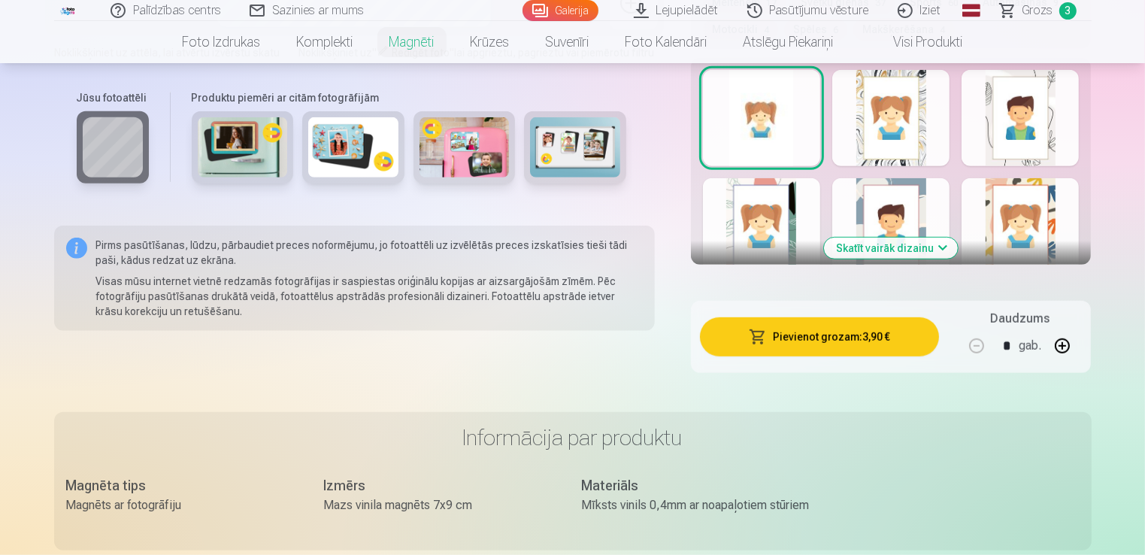
click at [864, 337] on button "Pievienot grozam : 3,90 €" at bounding box center [820, 336] width 240 height 39
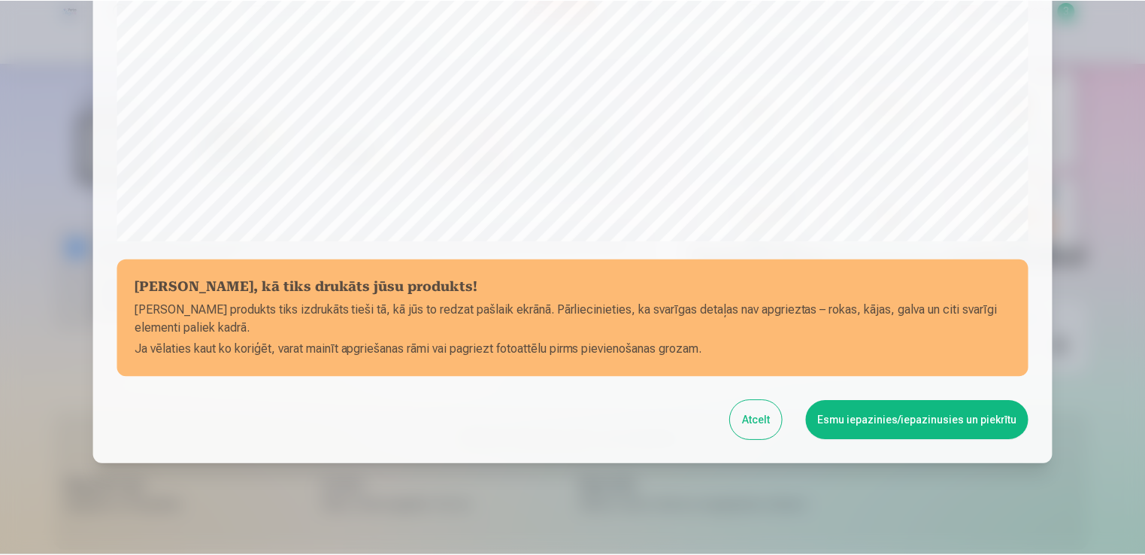
scroll to position [528, 0]
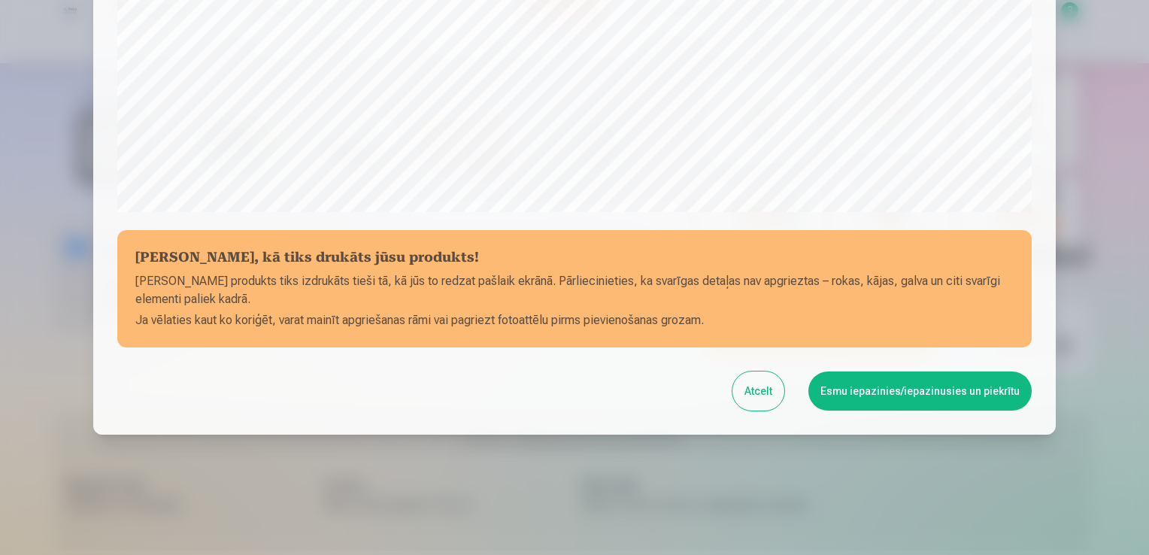
click at [957, 400] on button "Esmu iepazinies/iepazinusies un piekrītu" at bounding box center [919, 391] width 223 height 39
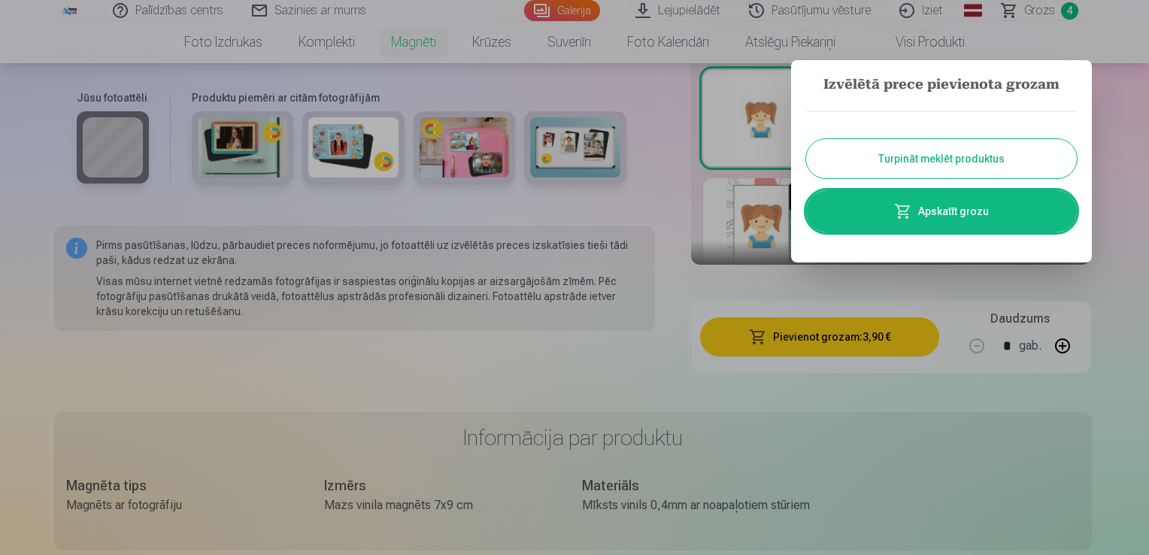
click at [969, 141] on button "Turpināt meklēt produktus" at bounding box center [941, 158] width 271 height 39
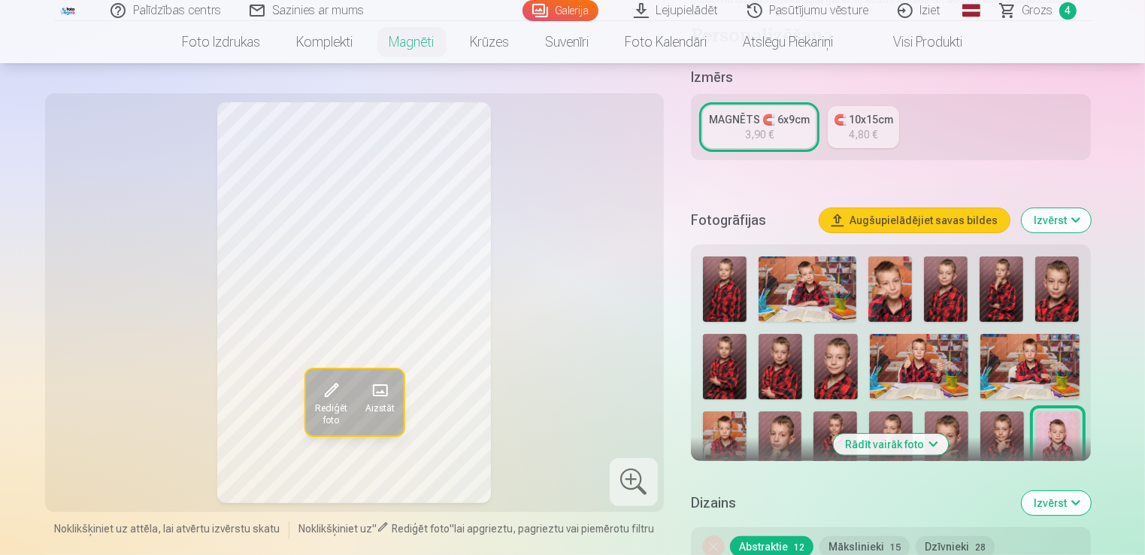
scroll to position [258, 0]
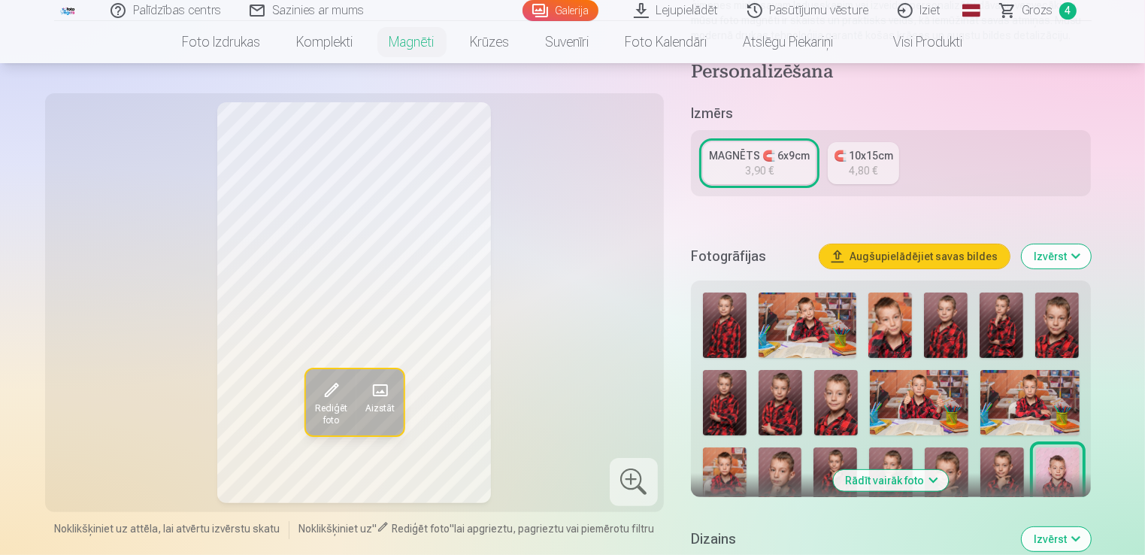
click at [1039, 23] on nav "Foto izdrukas Augstas kvalitātes fotoattēlu izdrukas 210 gsm papīrs, piesātināt…" at bounding box center [572, 42] width 1145 height 42
click at [1039, 11] on span "Grozs" at bounding box center [1038, 11] width 31 height 18
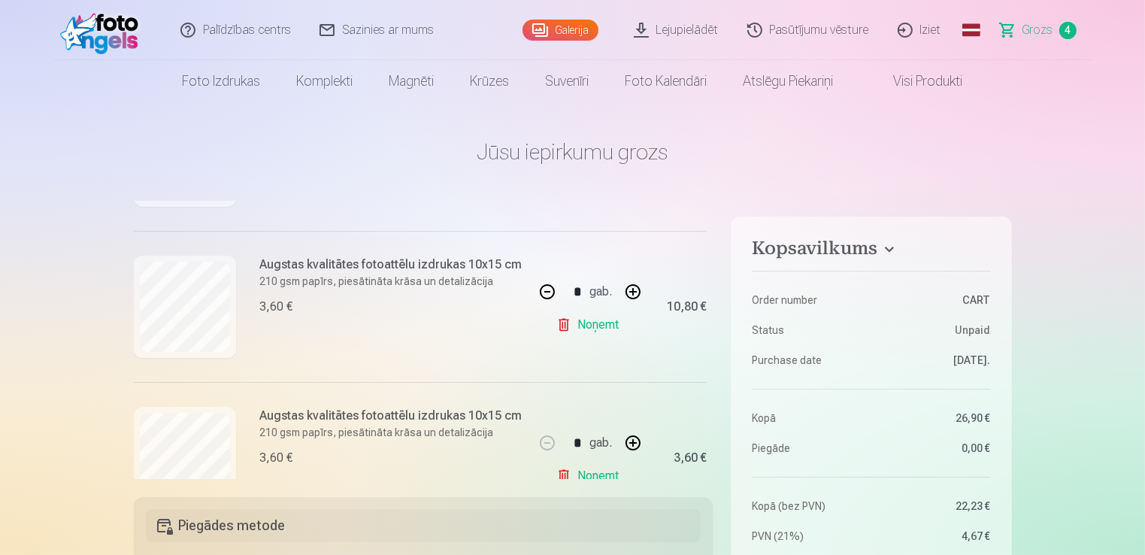
scroll to position [305, 0]
click at [539, 298] on button "button" at bounding box center [547, 293] width 36 height 36
type input "*"
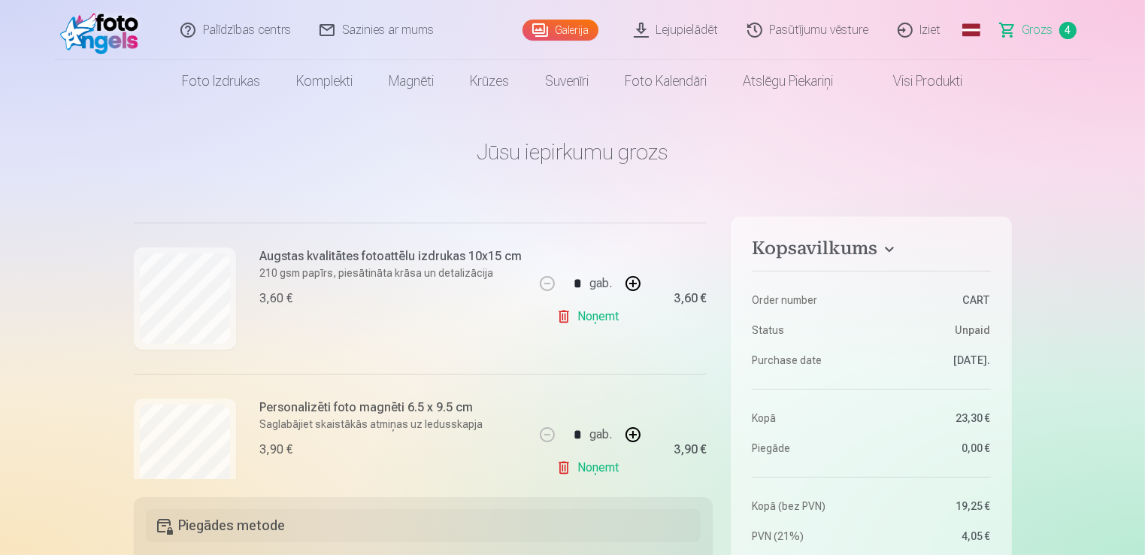
scroll to position [475, 0]
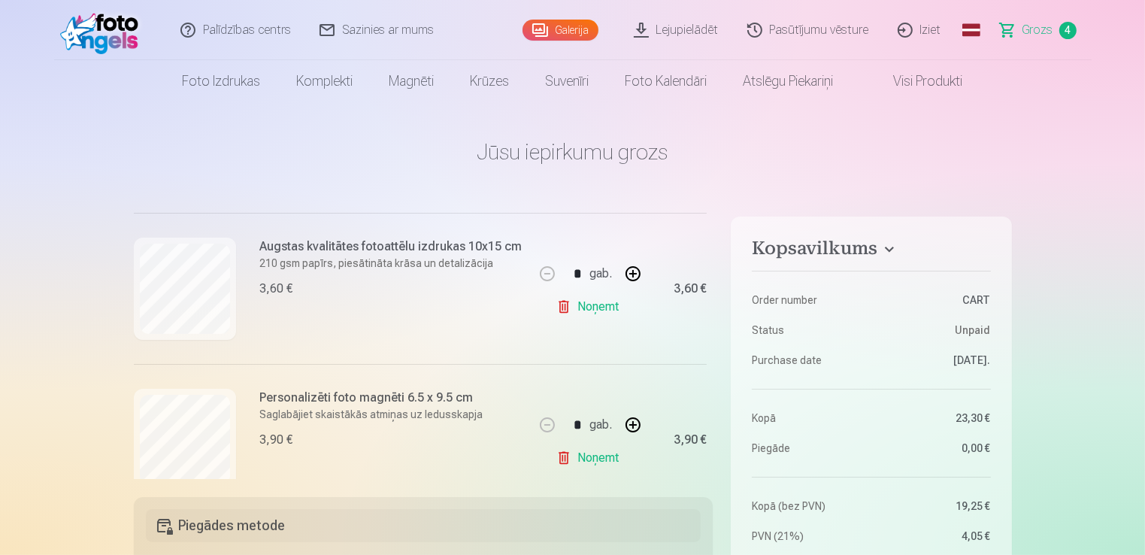
click at [630, 263] on button "button" at bounding box center [633, 274] width 36 height 36
type input "*"
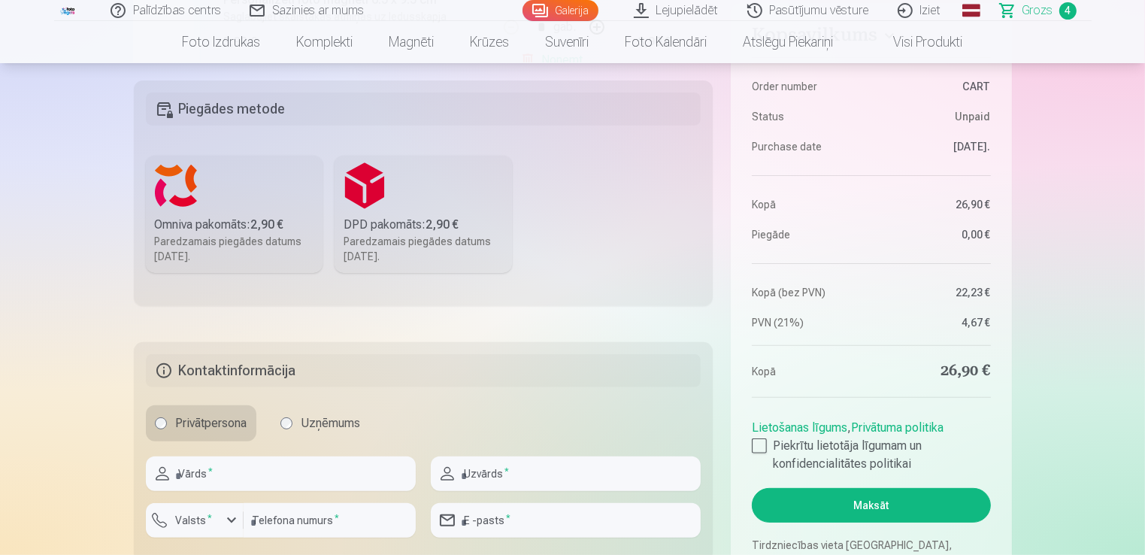
scroll to position [427, 0]
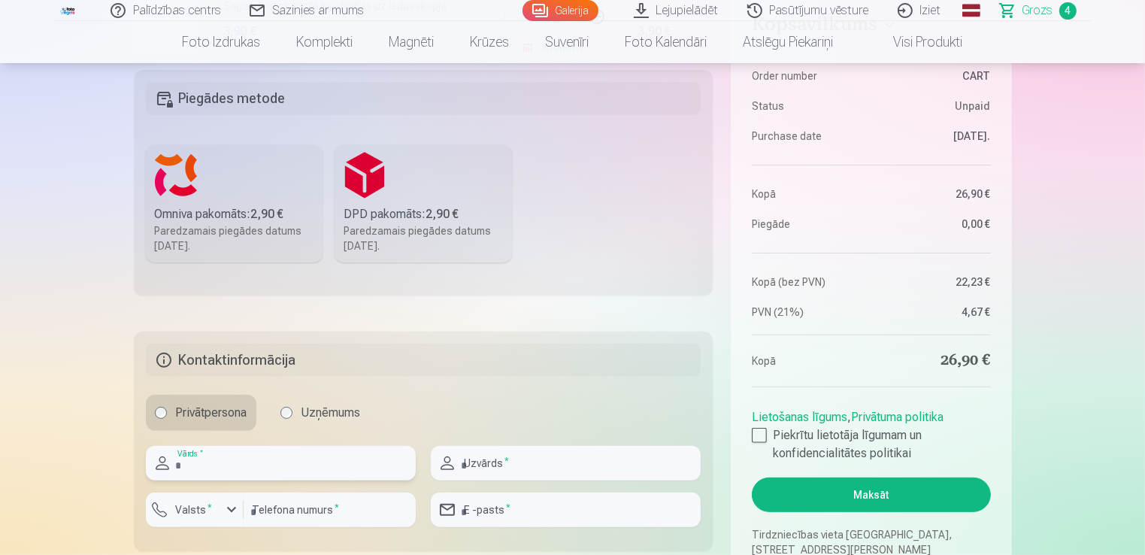
click at [309, 466] on input "text" at bounding box center [281, 463] width 270 height 35
type input "******"
click at [487, 469] on input "text" at bounding box center [566, 463] width 270 height 35
type input "*****"
click at [307, 512] on input "number" at bounding box center [330, 510] width 172 height 35
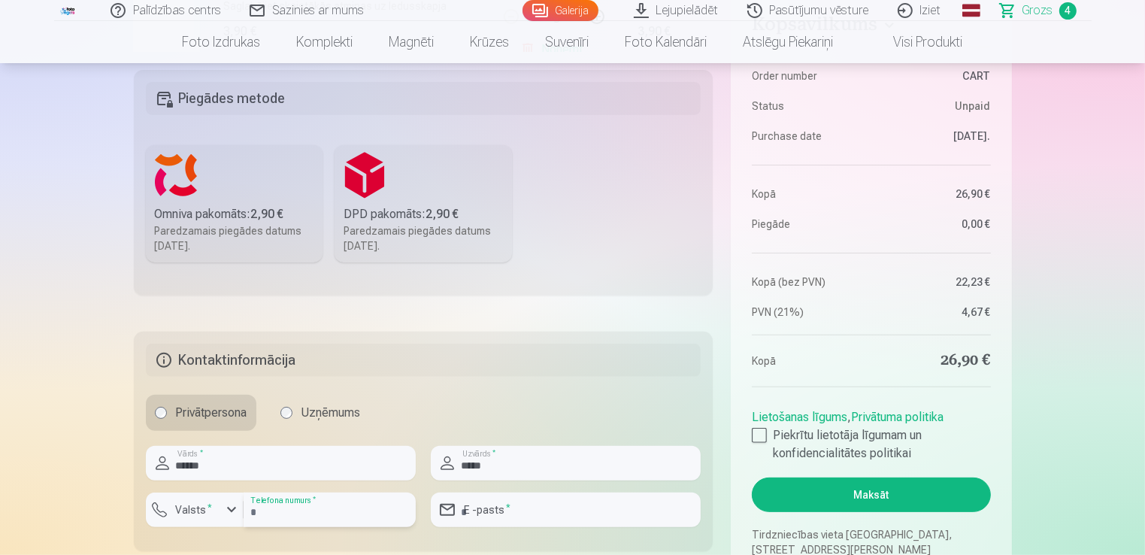
type input "********"
click at [472, 515] on input "email" at bounding box center [566, 510] width 270 height 35
type input "**********"
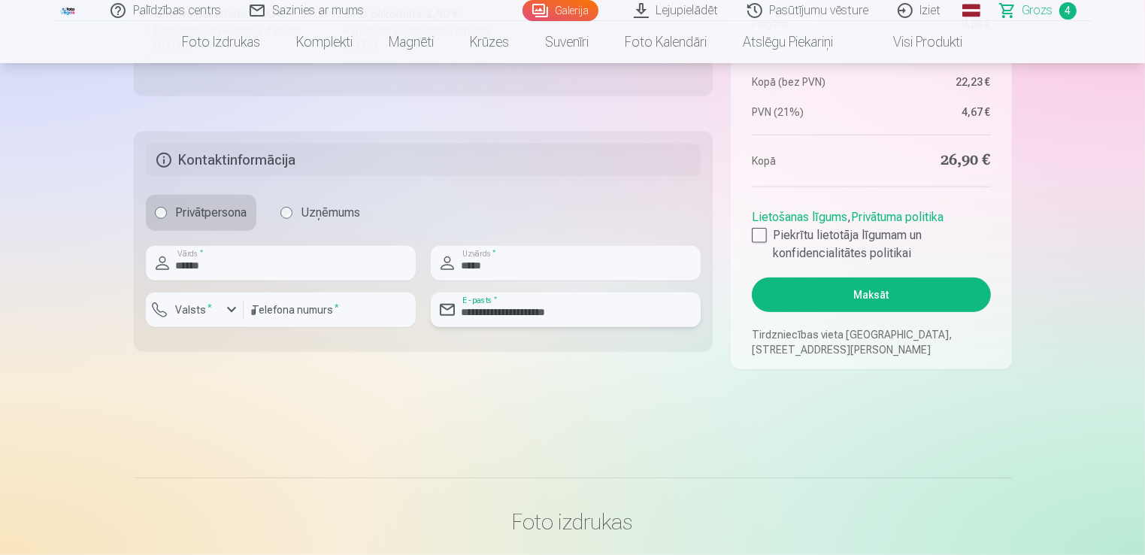
scroll to position [629, 0]
click at [756, 238] on div at bounding box center [759, 233] width 15 height 15
click at [830, 304] on button "Maksāt" at bounding box center [871, 293] width 238 height 35
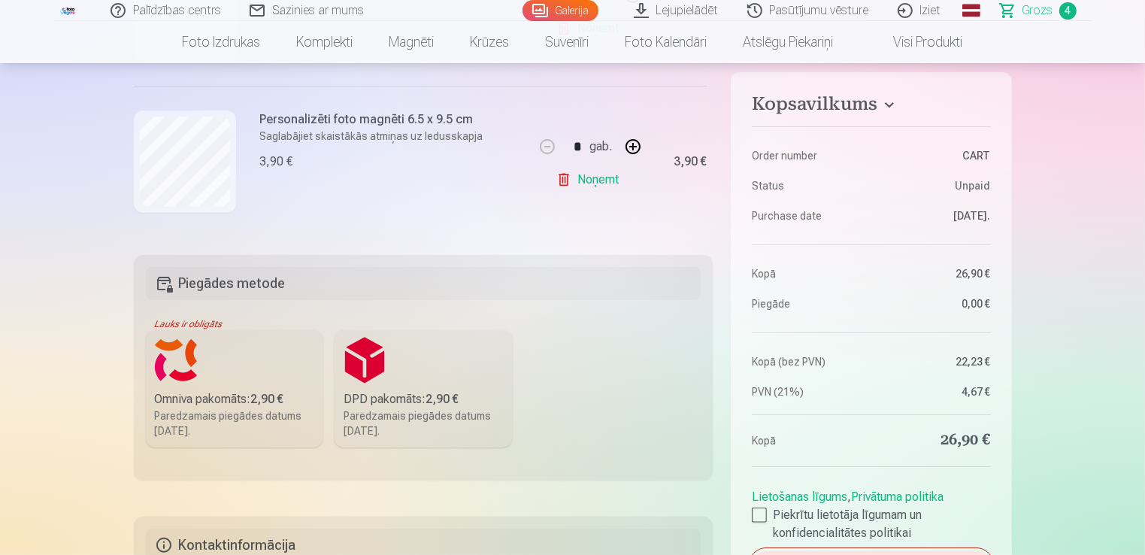
scroll to position [238, 0]
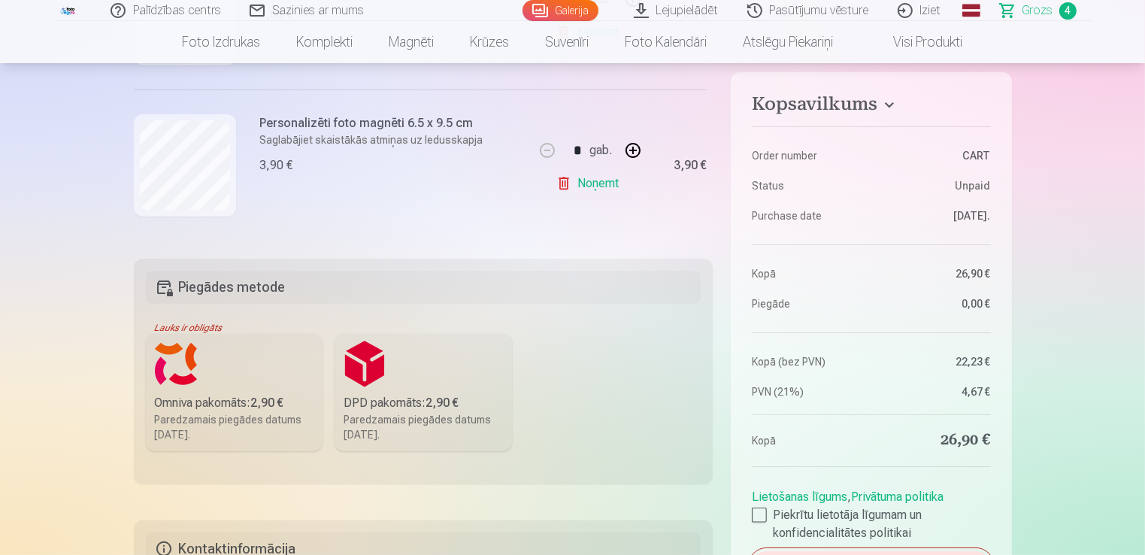
click at [267, 401] on b "2,90 €" at bounding box center [267, 403] width 33 height 14
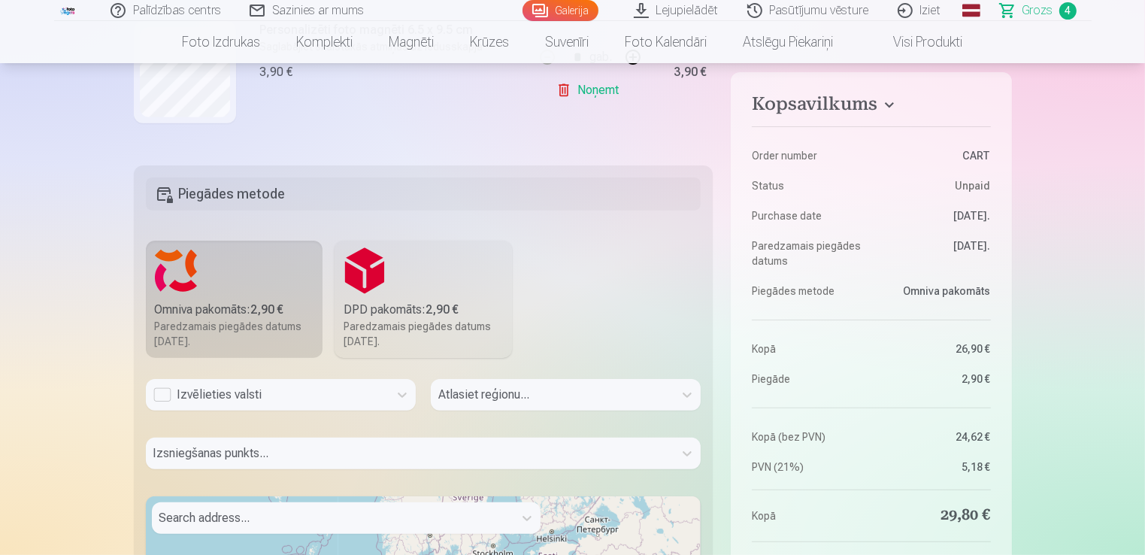
scroll to position [328, 0]
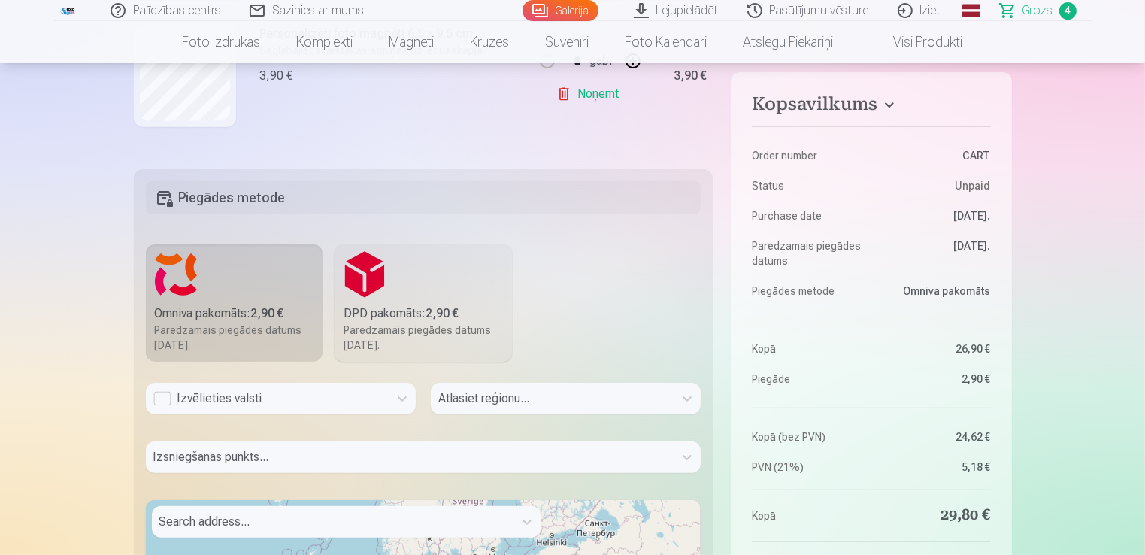
click at [572, 397] on div "Atlasiet reģionu..." at bounding box center [566, 405] width 270 height 44
click at [483, 457] on div "Izsniegšanas punkts..." at bounding box center [424, 463] width 556 height 44
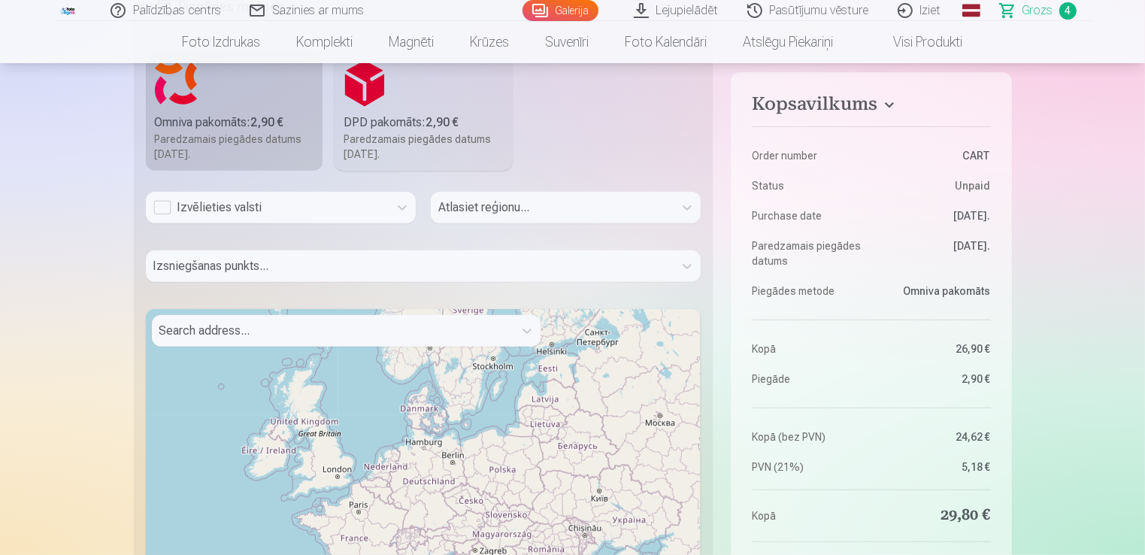
click at [379, 350] on div "+ − Leaflet | © OpenStreetMap contributors" at bounding box center [424, 497] width 556 height 376
click at [422, 267] on div "Izsniegšanas punkts..." at bounding box center [424, 272] width 556 height 44
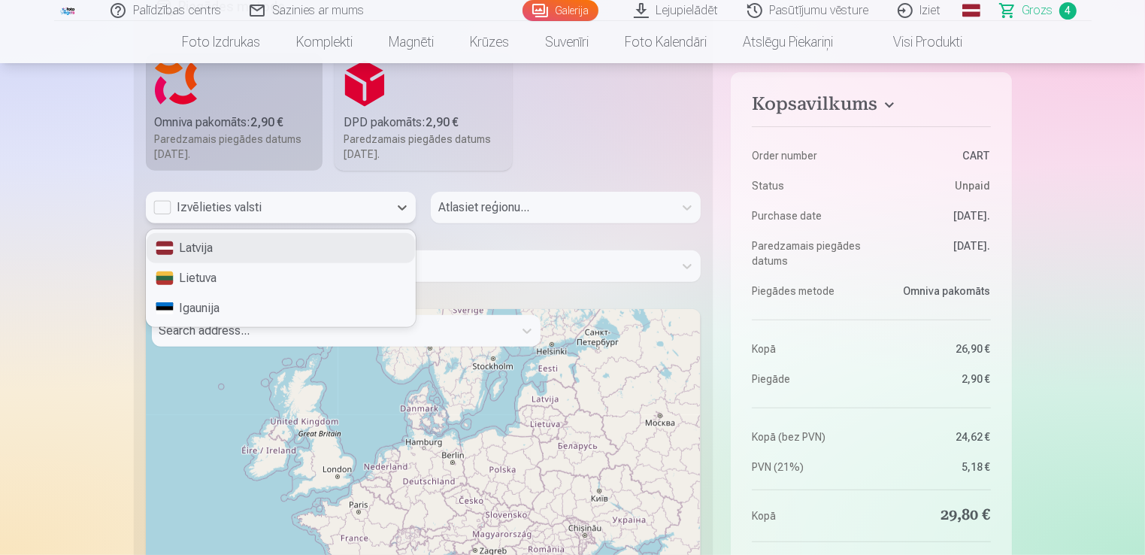
click at [165, 208] on div "Izvēlieties valsti" at bounding box center [267, 208] width 228 height 18
click at [205, 248] on div "Latvija" at bounding box center [281, 248] width 268 height 30
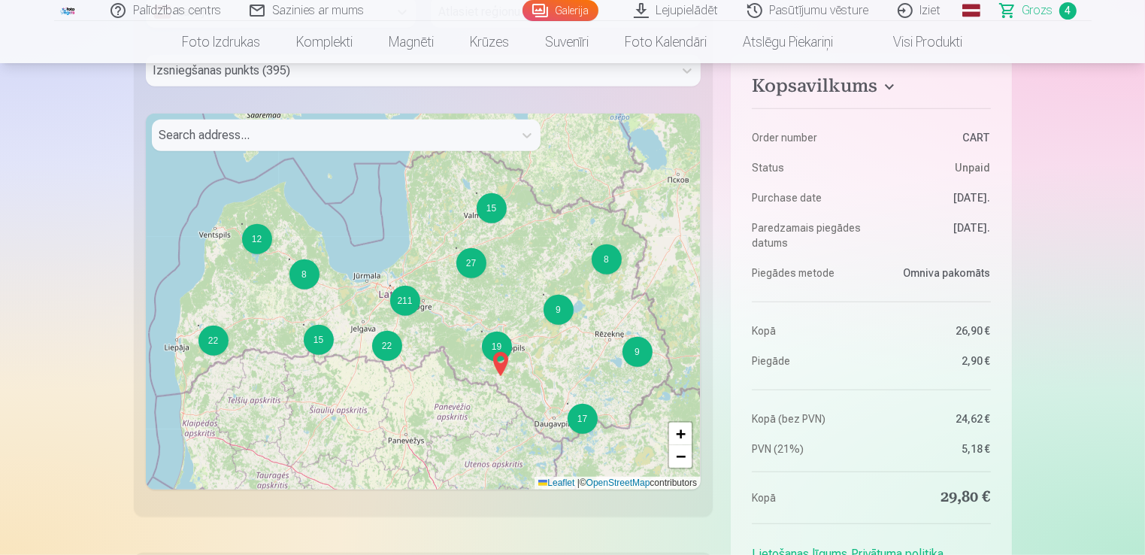
scroll to position [690, 0]
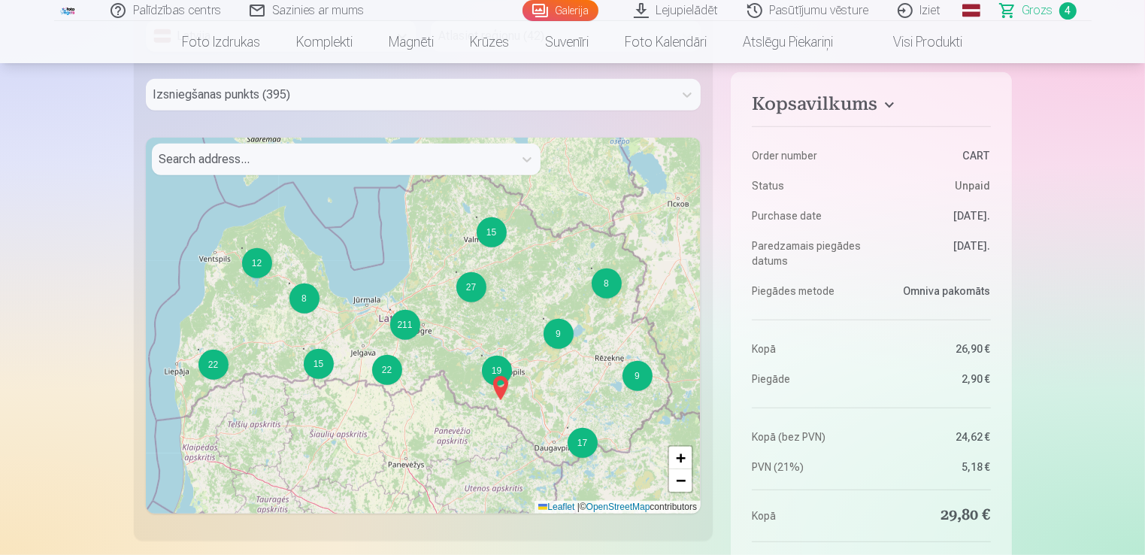
click at [326, 165] on div at bounding box center [332, 159] width 347 height 21
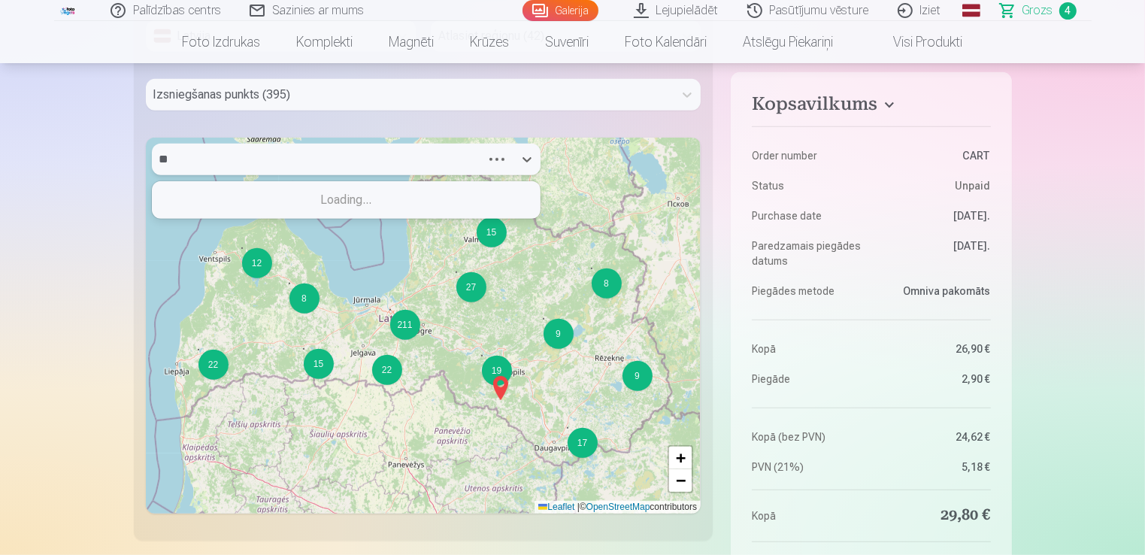
type input "*"
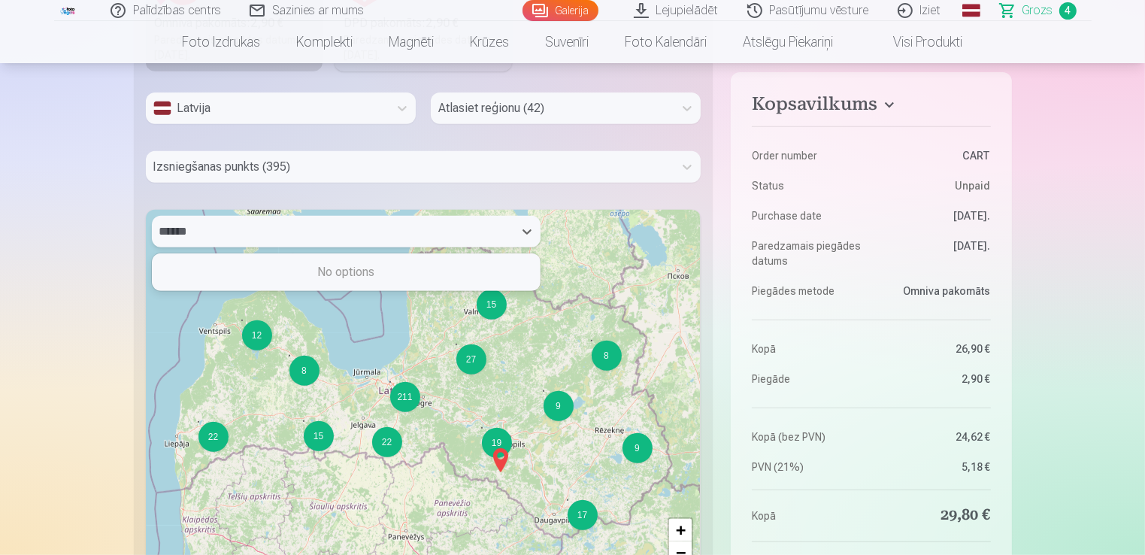
scroll to position [469, 0]
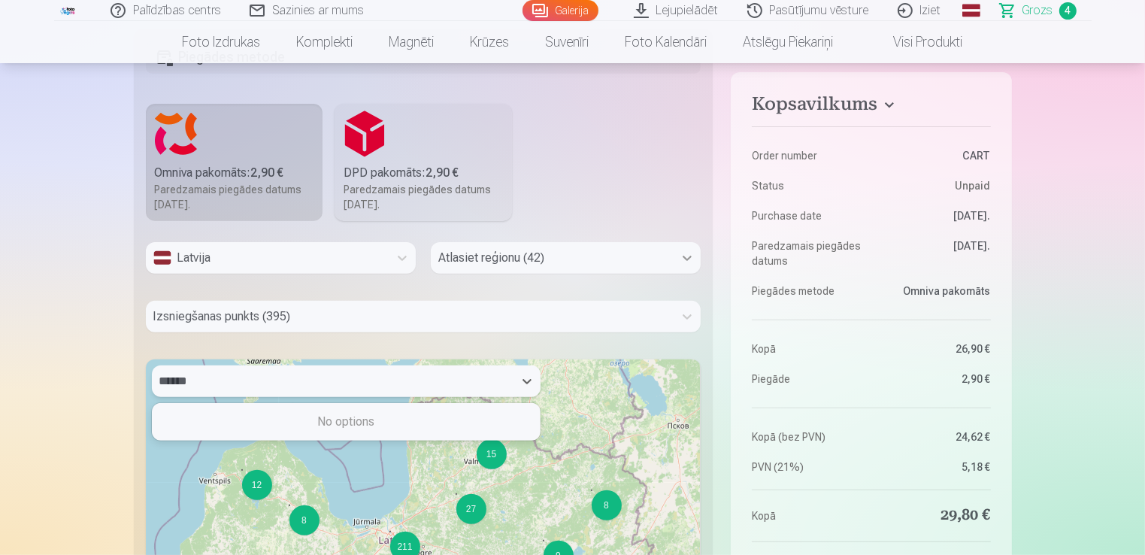
type input "******"
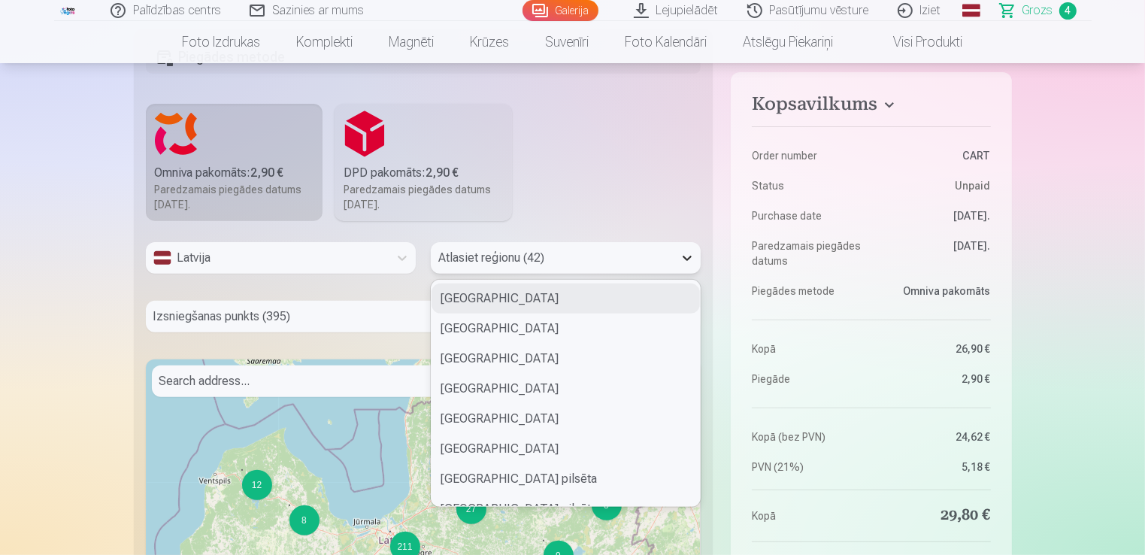
click at [684, 262] on icon at bounding box center [687, 257] width 15 height 15
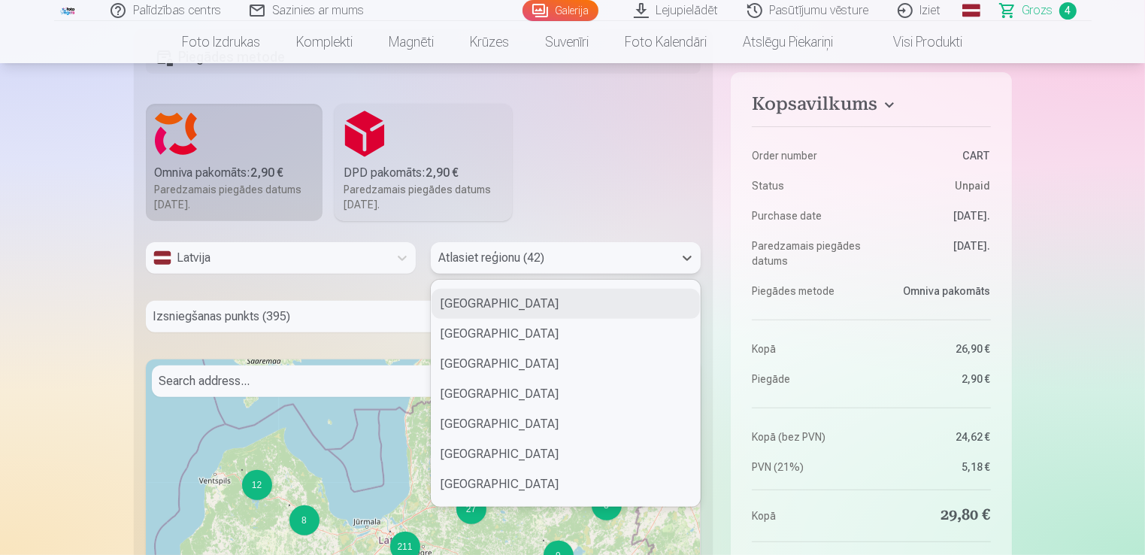
scroll to position [808, 0]
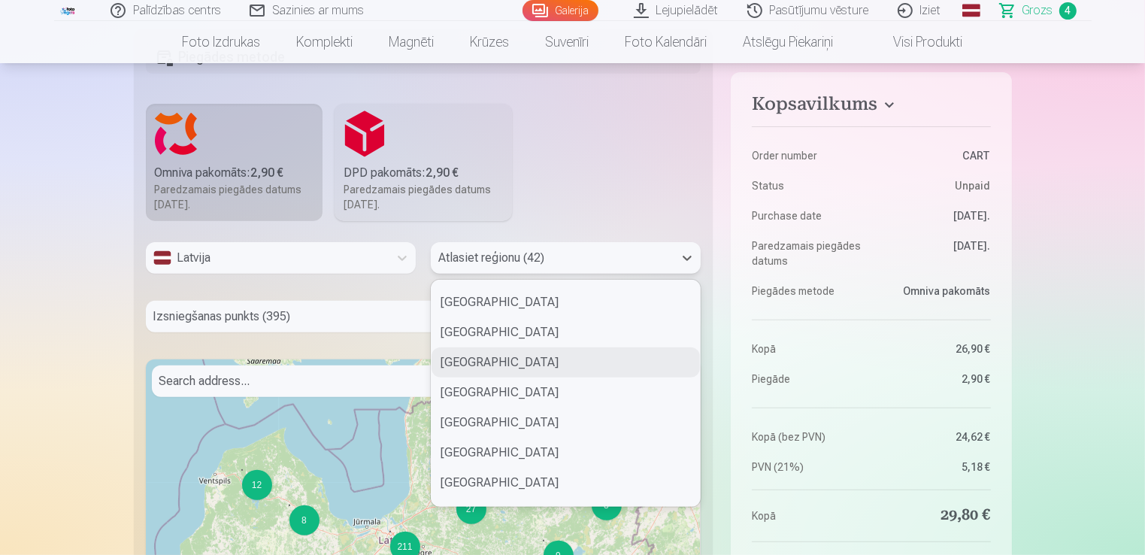
click at [485, 363] on div "[GEOGRAPHIC_DATA]" at bounding box center [566, 362] width 268 height 30
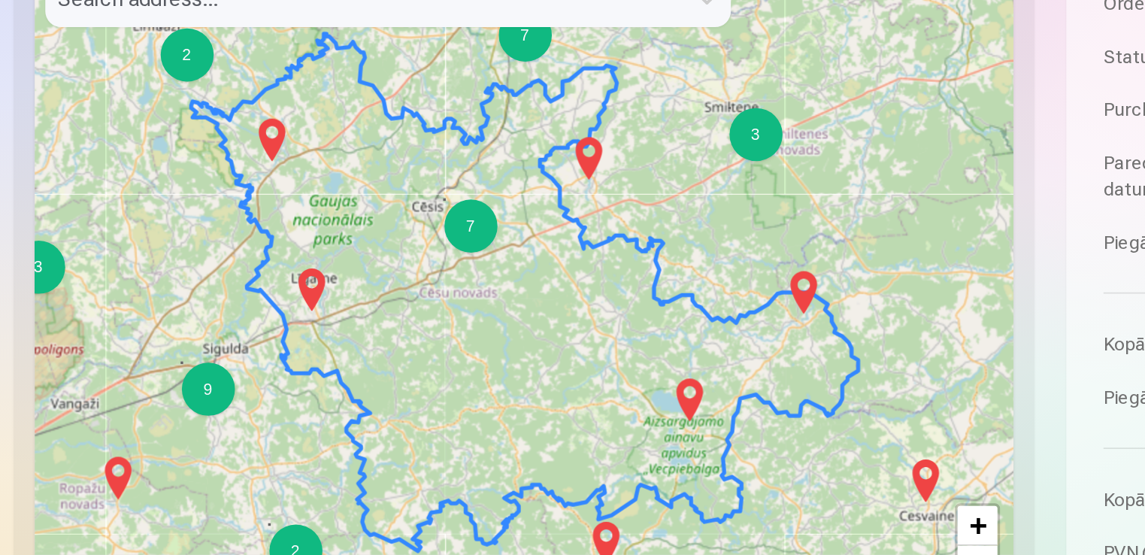
scroll to position [729, 0]
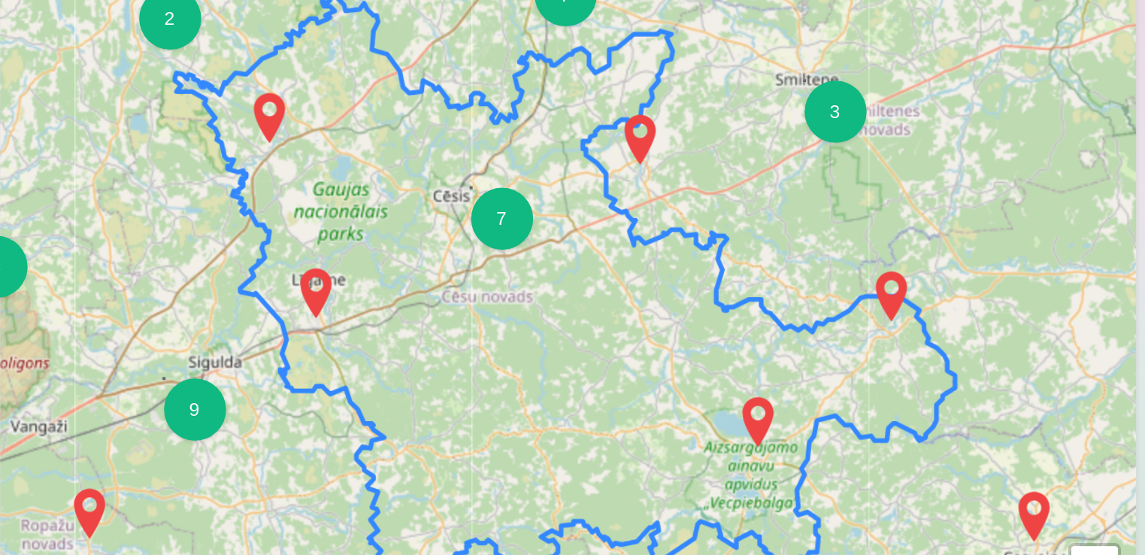
click at [304, 286] on img at bounding box center [303, 286] width 24 height 36
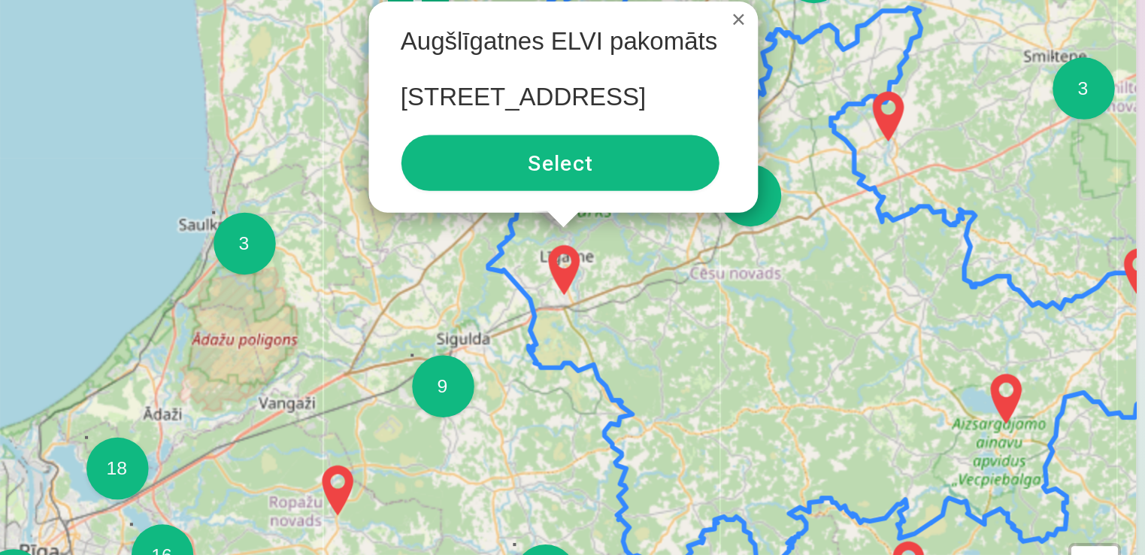
click at [426, 226] on button "Select" at bounding box center [421, 222] width 154 height 27
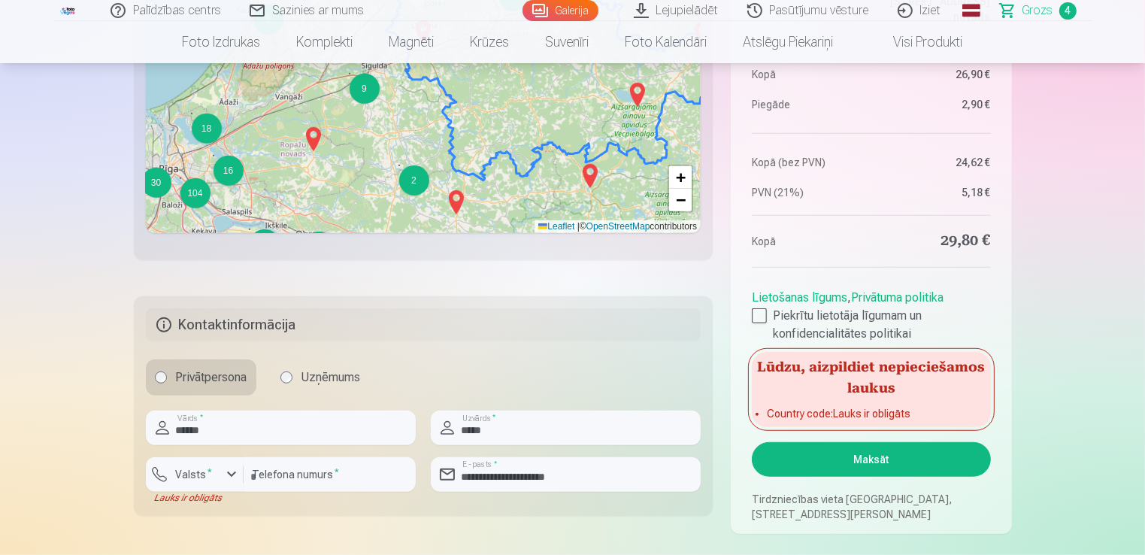
scroll to position [972, 0]
click at [836, 456] on button "Maksāt" at bounding box center [871, 458] width 238 height 35
click at [237, 469] on div "button" at bounding box center [232, 474] width 18 height 18
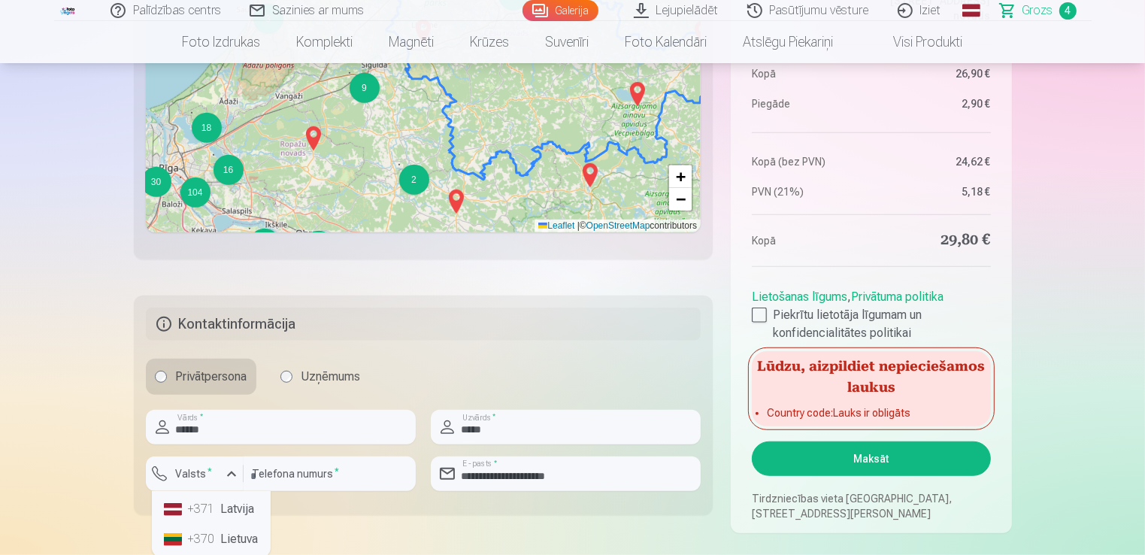
click at [249, 510] on li "+371 Latvija" at bounding box center [211, 509] width 107 height 30
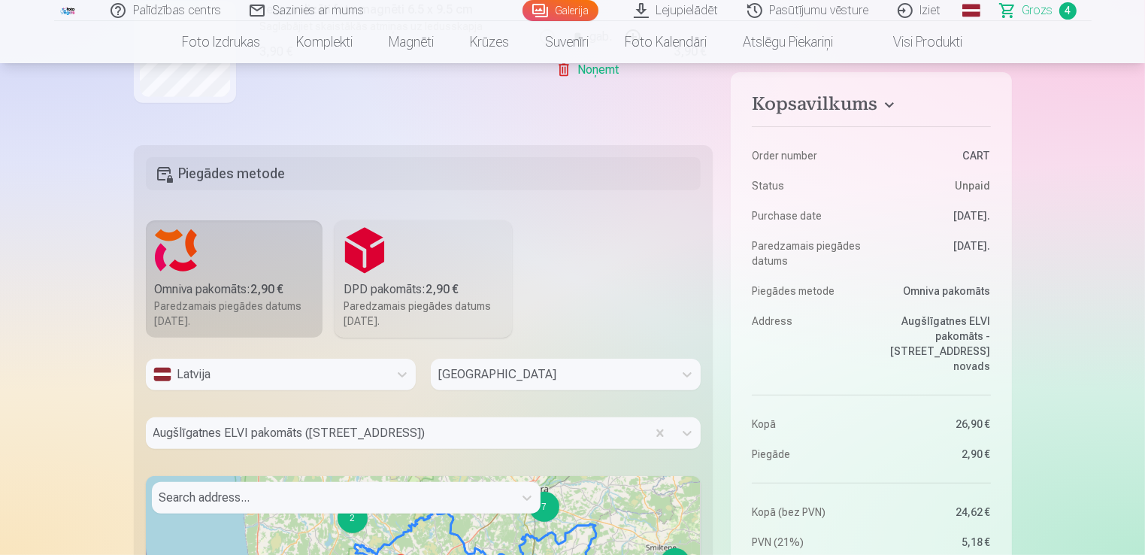
scroll to position [352, 0]
click at [229, 174] on h5 "Piegādes metode" at bounding box center [424, 173] width 556 height 33
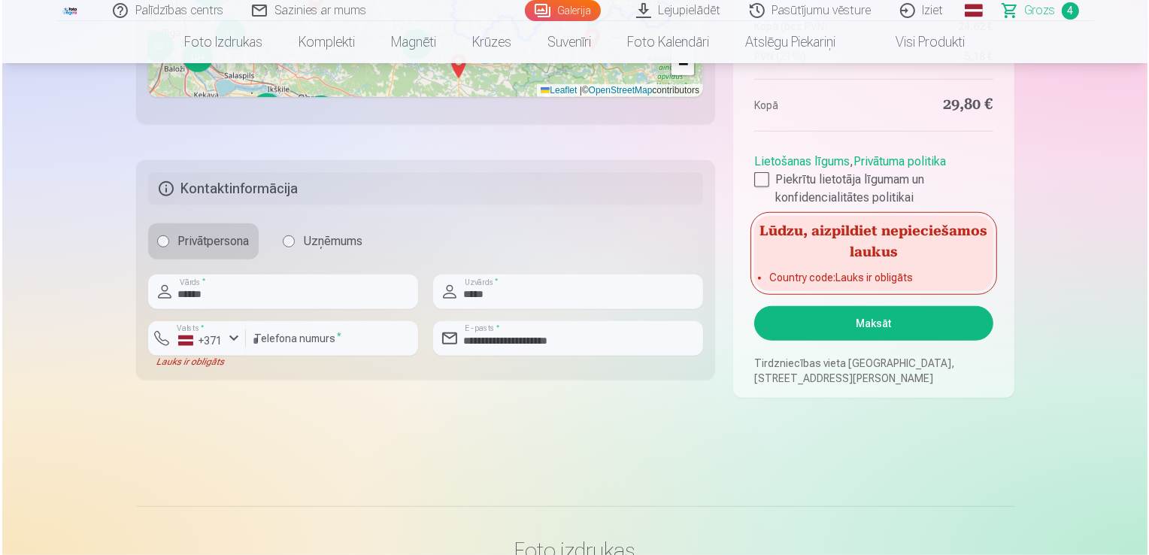
scroll to position [1112, 0]
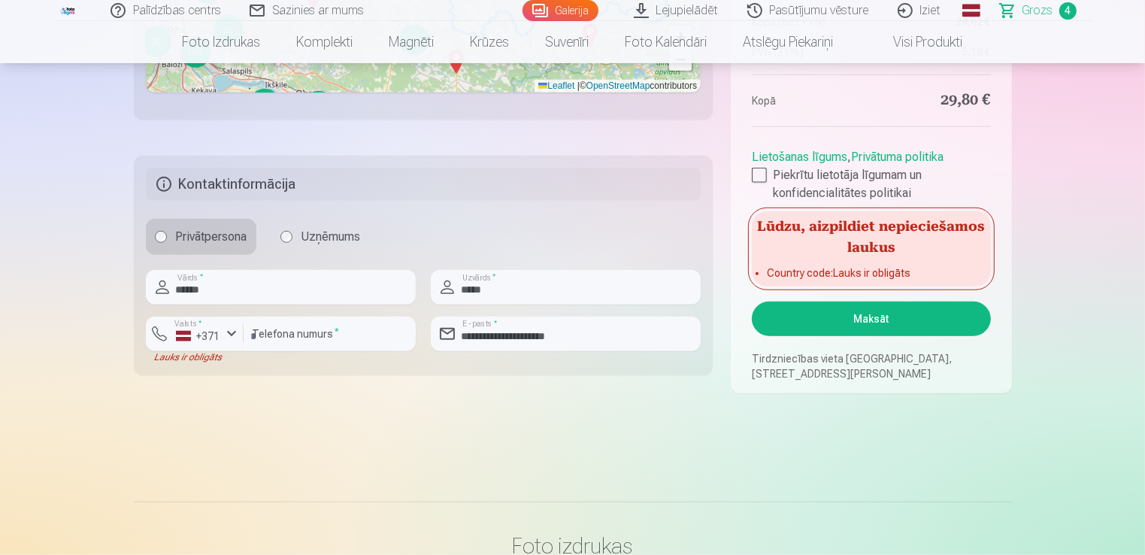
click at [872, 317] on button "Maksāt" at bounding box center [871, 319] width 238 height 35
